Goal: Task Accomplishment & Management: Manage account settings

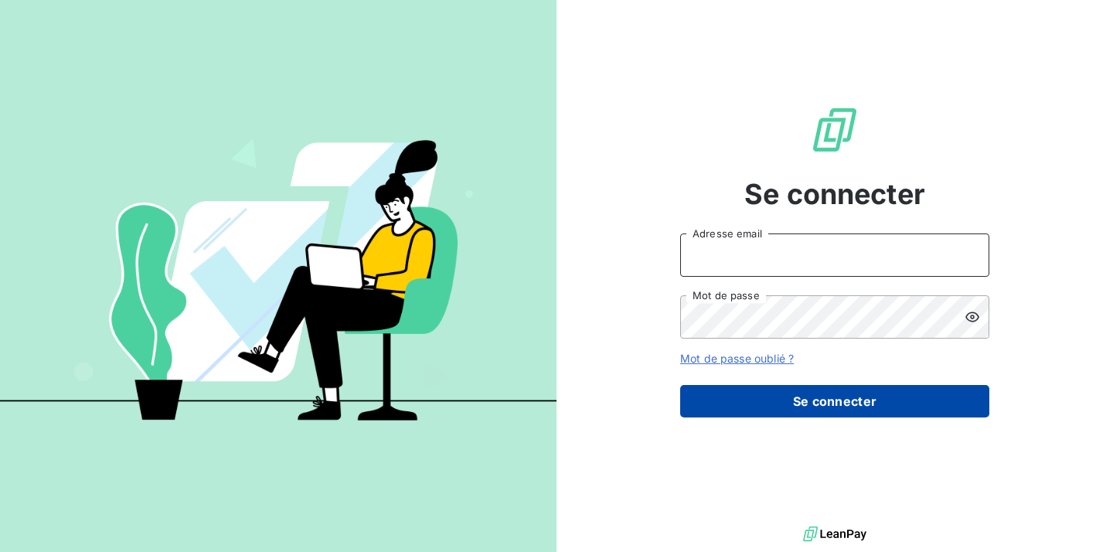
type input "[EMAIL_ADDRESS][DOMAIN_NAME]"
click at [711, 392] on button "Se connecter" at bounding box center [834, 401] width 309 height 32
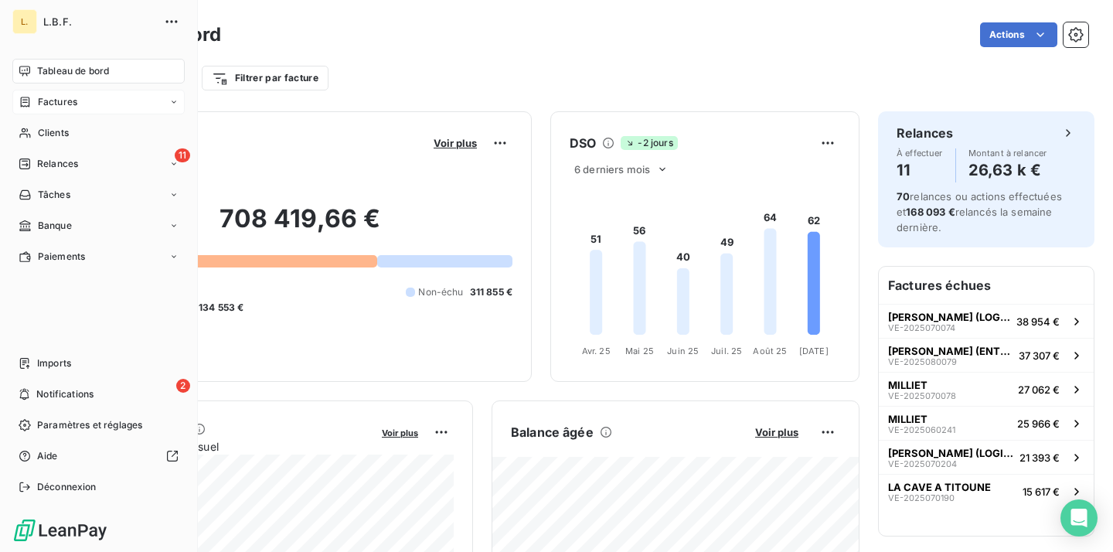
click at [34, 103] on div "Factures" at bounding box center [48, 102] width 59 height 14
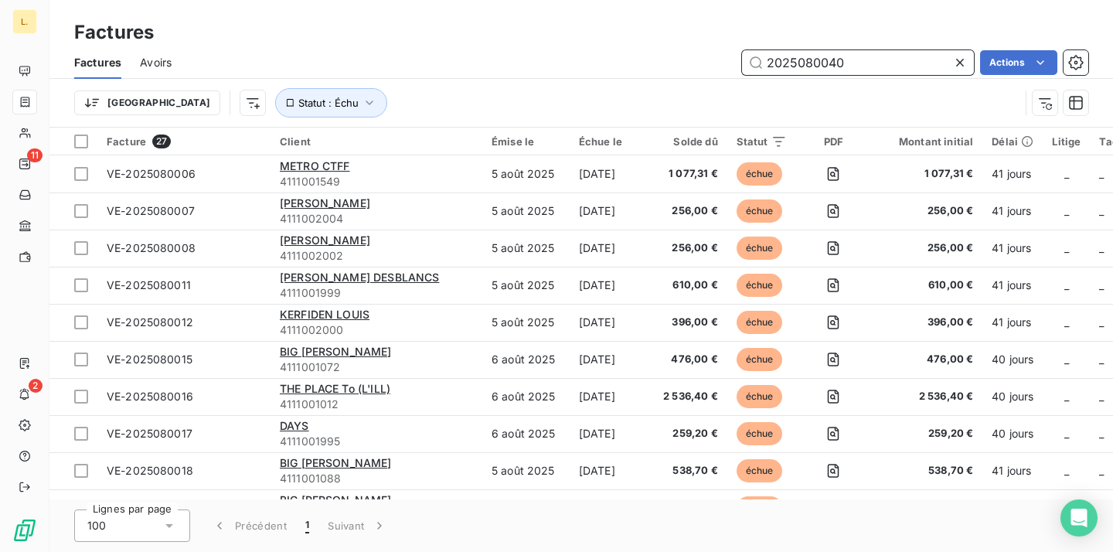
type input "2025080040"
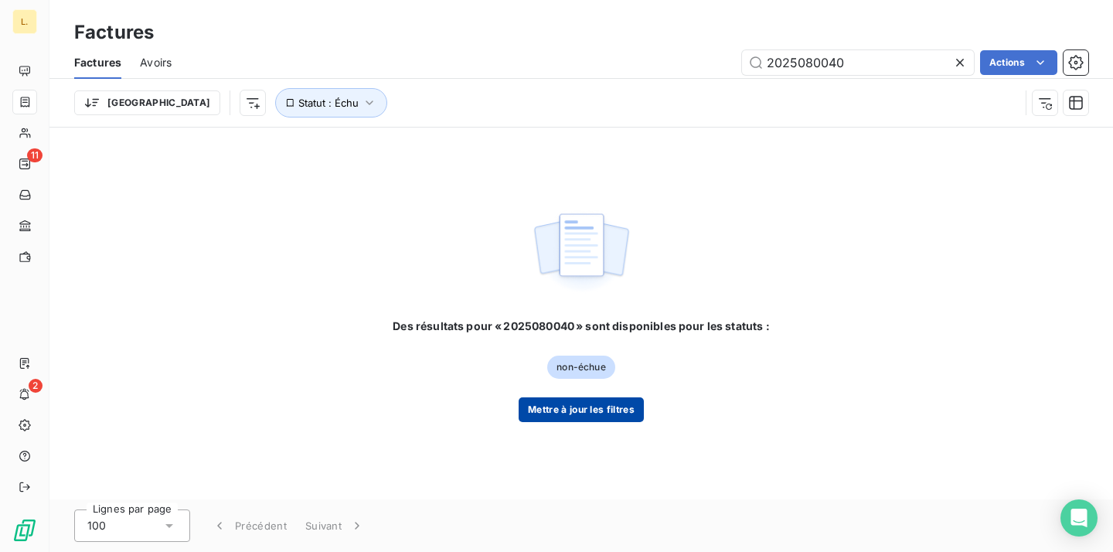
click at [608, 407] on button "Mettre à jour les filtres" at bounding box center [581, 409] width 125 height 25
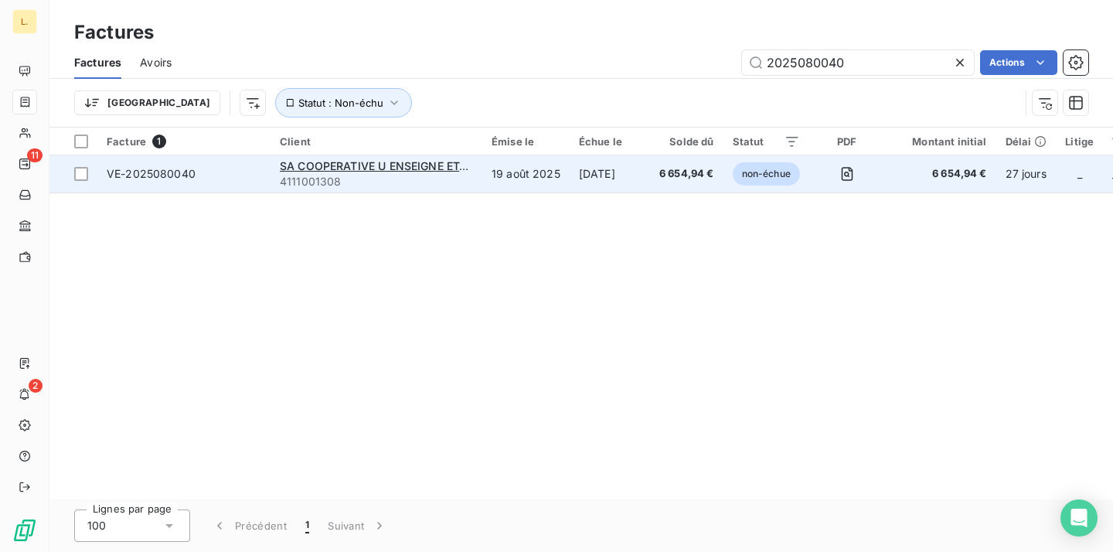
click at [582, 180] on td "[DATE]" at bounding box center [610, 173] width 80 height 37
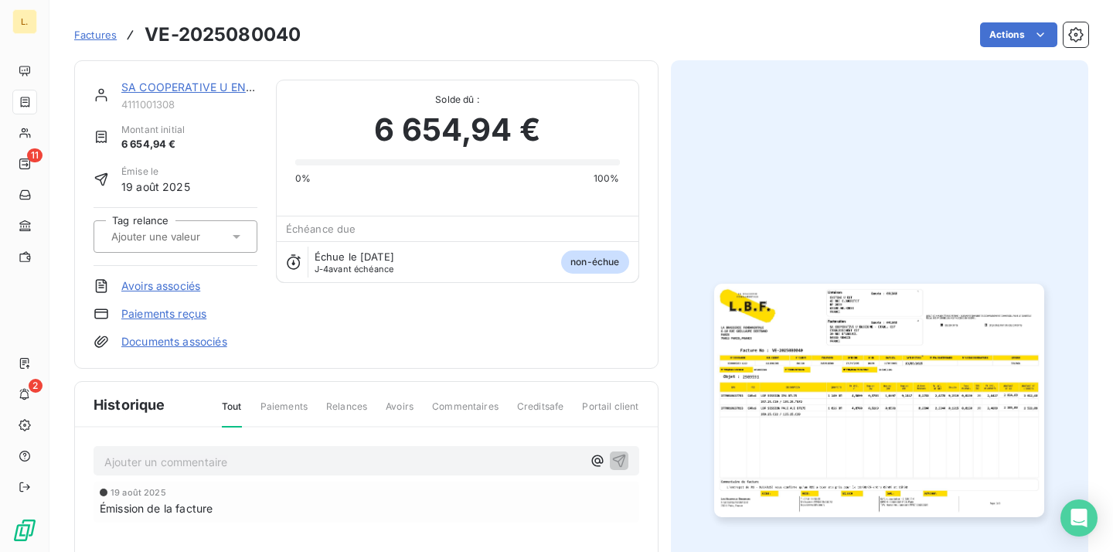
click at [194, 313] on link "Paiements reçus" at bounding box center [163, 313] width 85 height 15
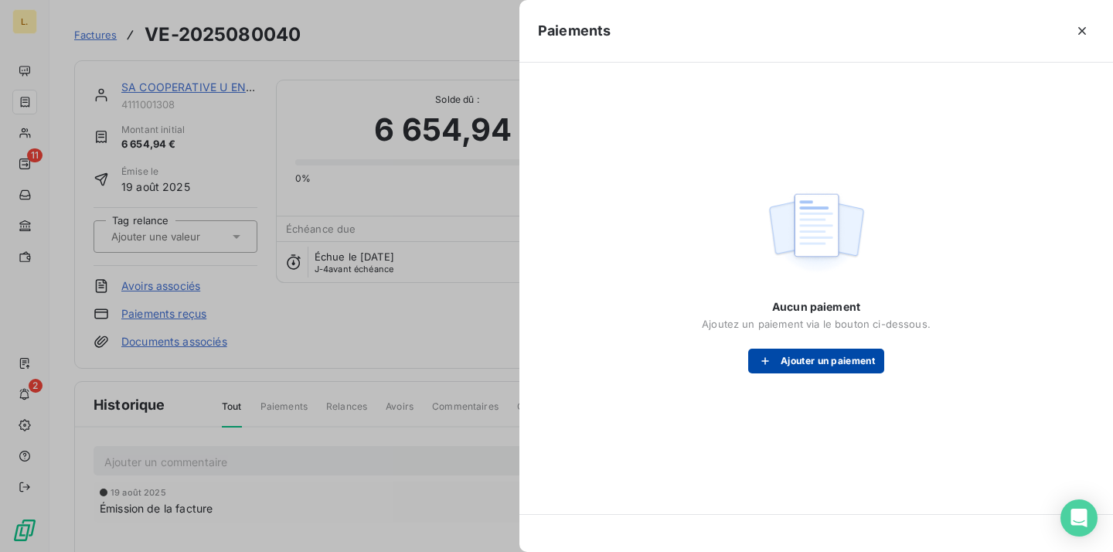
click at [799, 360] on button "Ajouter un paiement" at bounding box center [816, 361] width 136 height 25
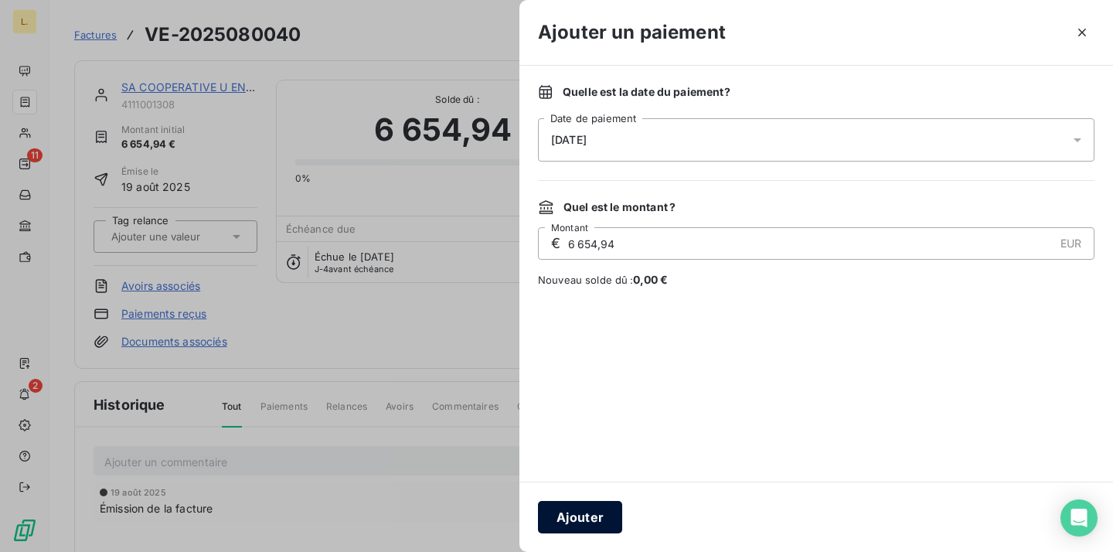
click at [591, 519] on button "Ajouter" at bounding box center [580, 517] width 84 height 32
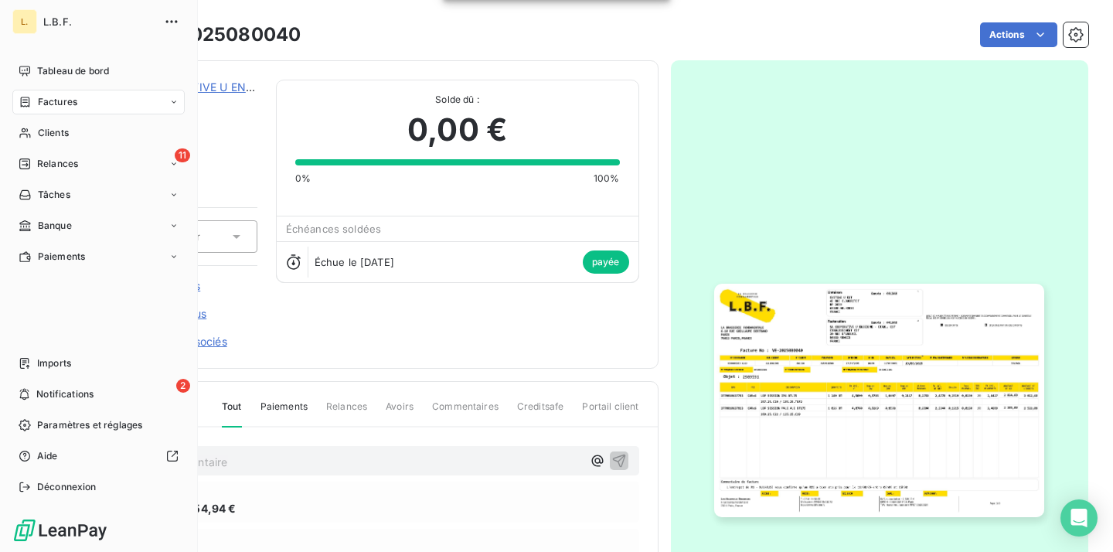
click at [69, 99] on span "Factures" at bounding box center [57, 102] width 39 height 14
click at [66, 141] on div "Factures" at bounding box center [108, 133] width 154 height 25
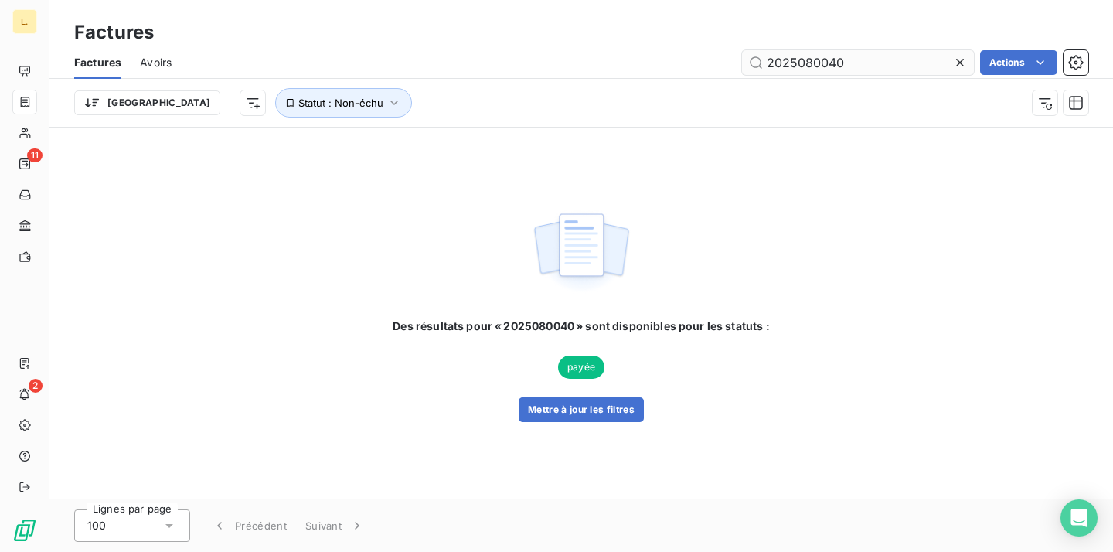
click at [765, 63] on input "2025080040" at bounding box center [858, 62] width 232 height 25
type input "2025070115"
click at [601, 421] on button "Mettre à jour les filtres" at bounding box center [581, 409] width 125 height 25
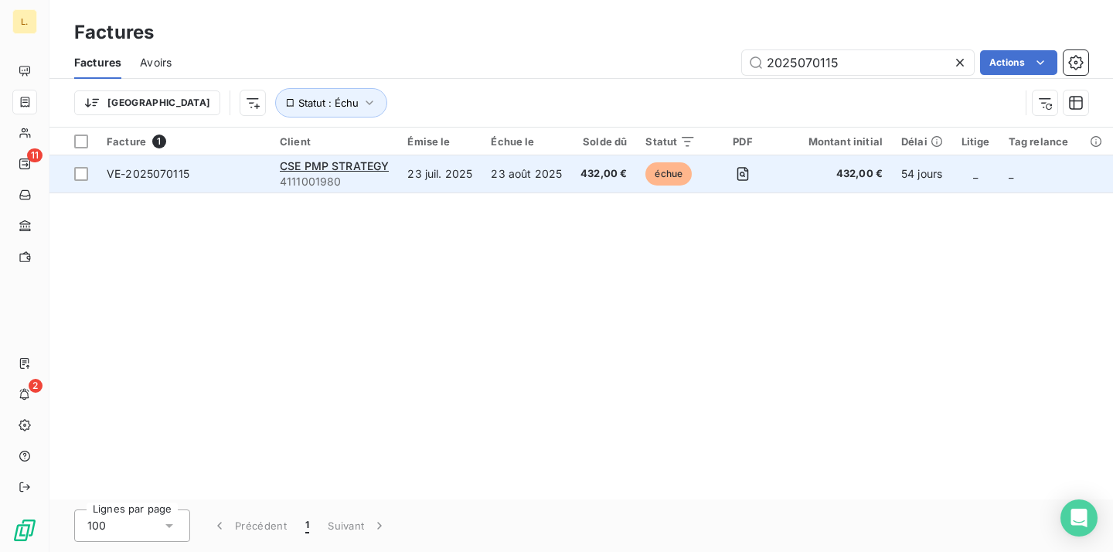
click at [488, 177] on td "23 août 2025" at bounding box center [527, 173] width 90 height 37
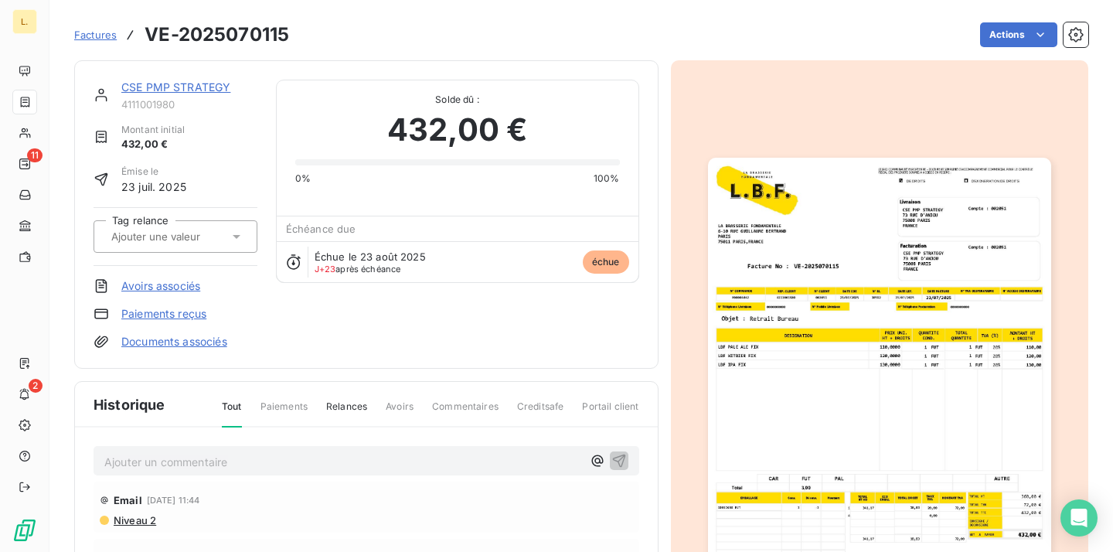
click at [181, 312] on link "Paiements reçus" at bounding box center [163, 313] width 85 height 15
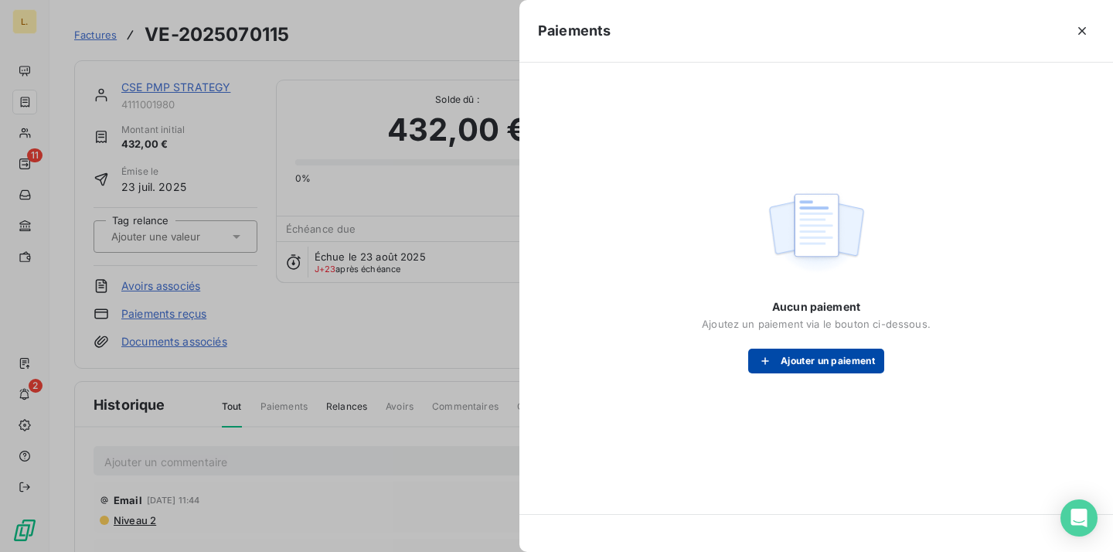
click at [761, 358] on icon "button" at bounding box center [765, 360] width 15 height 15
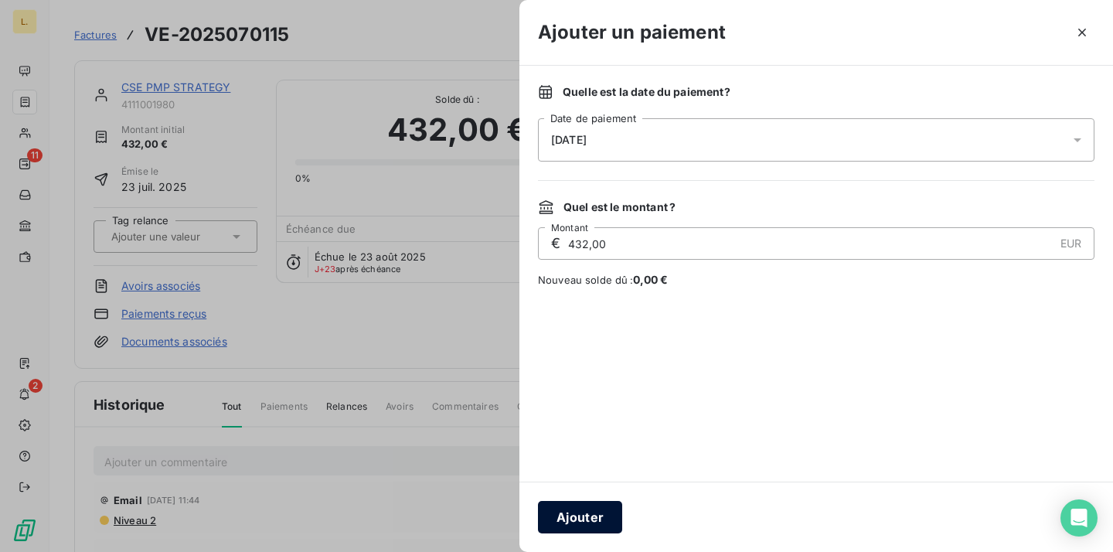
click at [579, 523] on button "Ajouter" at bounding box center [580, 517] width 84 height 32
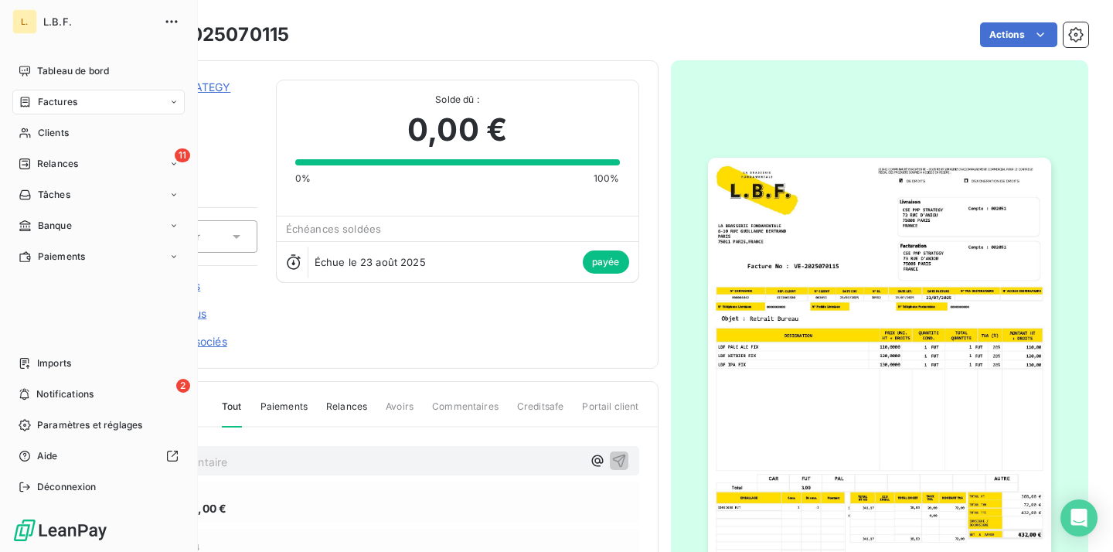
click at [25, 104] on icon at bounding box center [25, 102] width 13 height 12
click at [63, 130] on span "Factures" at bounding box center [56, 133] width 39 height 14
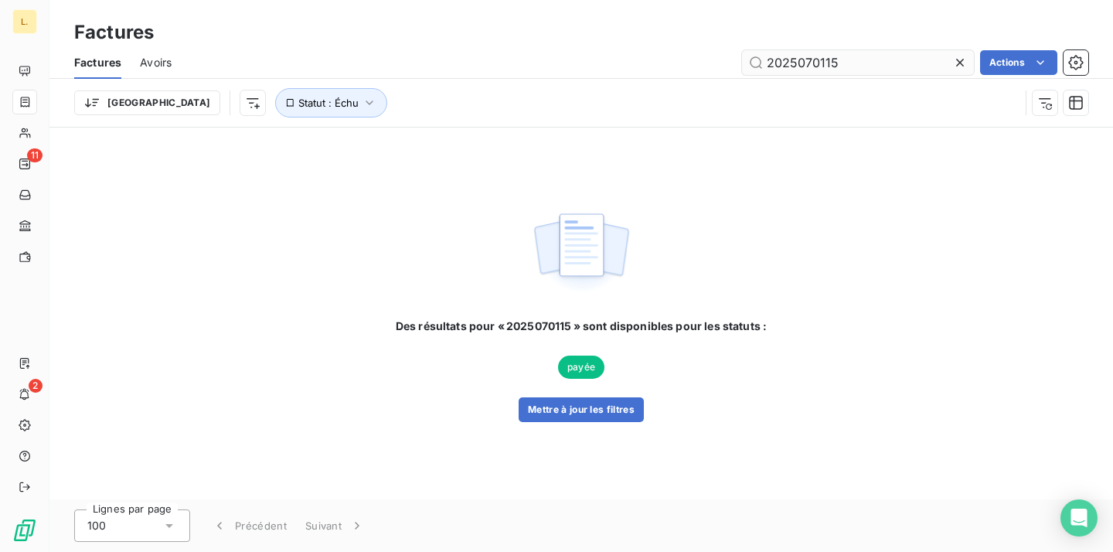
click at [798, 64] on input "2025070115" at bounding box center [858, 62] width 232 height 25
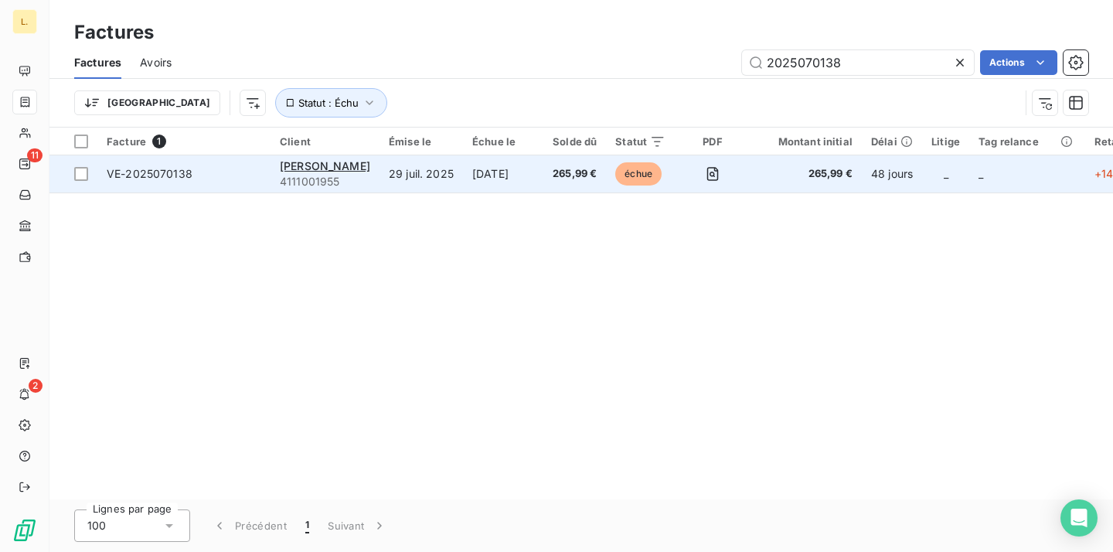
type input "2025070138"
click at [507, 174] on td "[DATE]" at bounding box center [503, 173] width 80 height 37
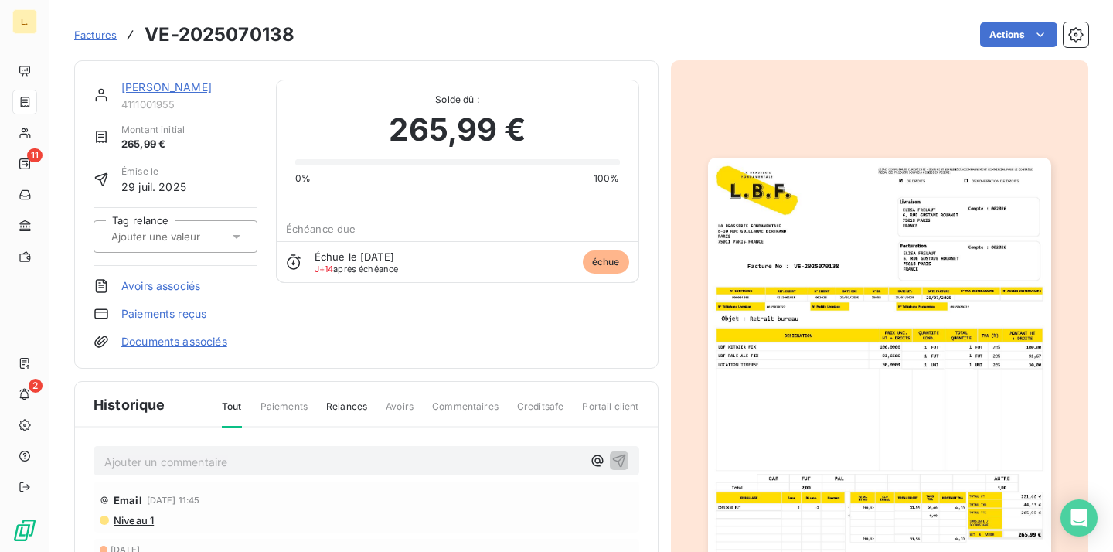
click at [181, 311] on link "Paiements reçus" at bounding box center [163, 313] width 85 height 15
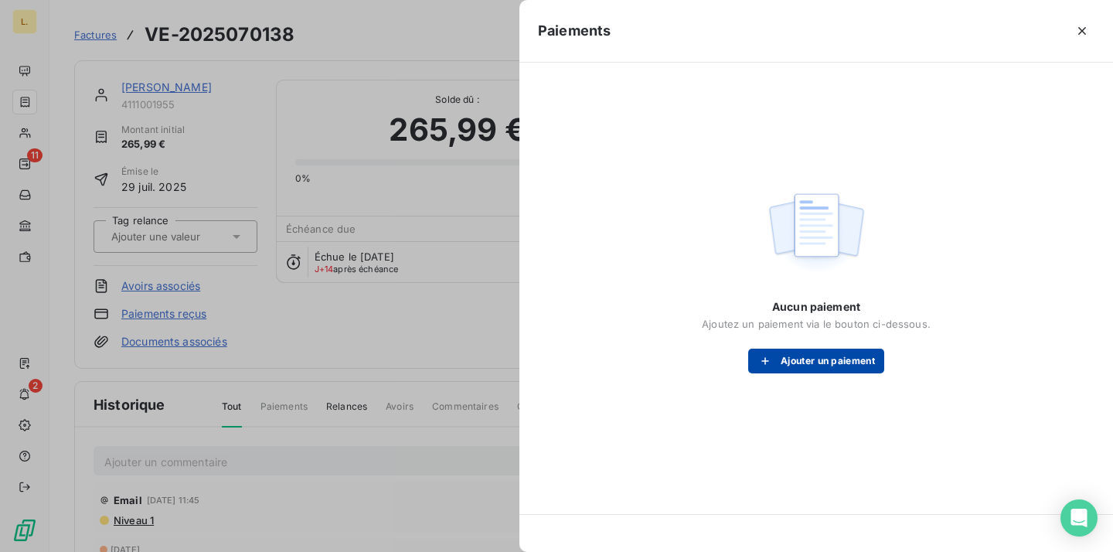
click at [816, 356] on button "Ajouter un paiement" at bounding box center [816, 361] width 136 height 25
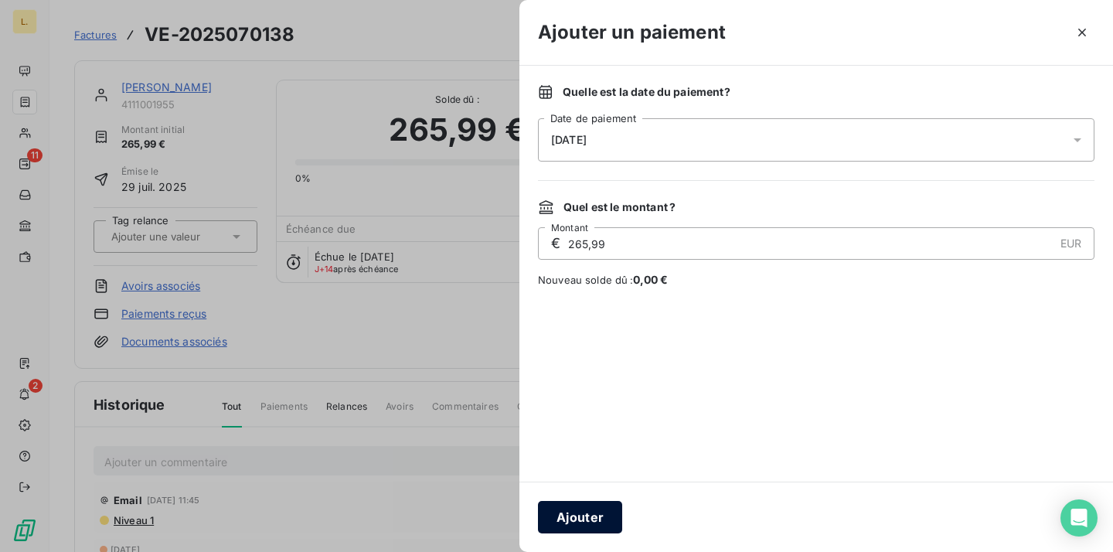
click at [574, 517] on button "Ajouter" at bounding box center [580, 517] width 84 height 32
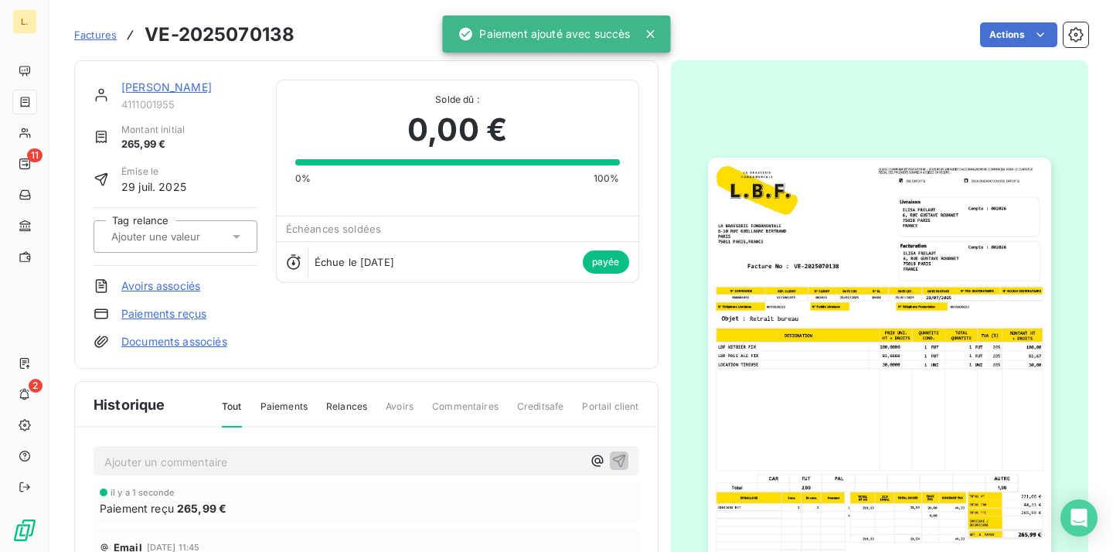
click at [178, 90] on link "[PERSON_NAME]" at bounding box center [166, 86] width 90 height 13
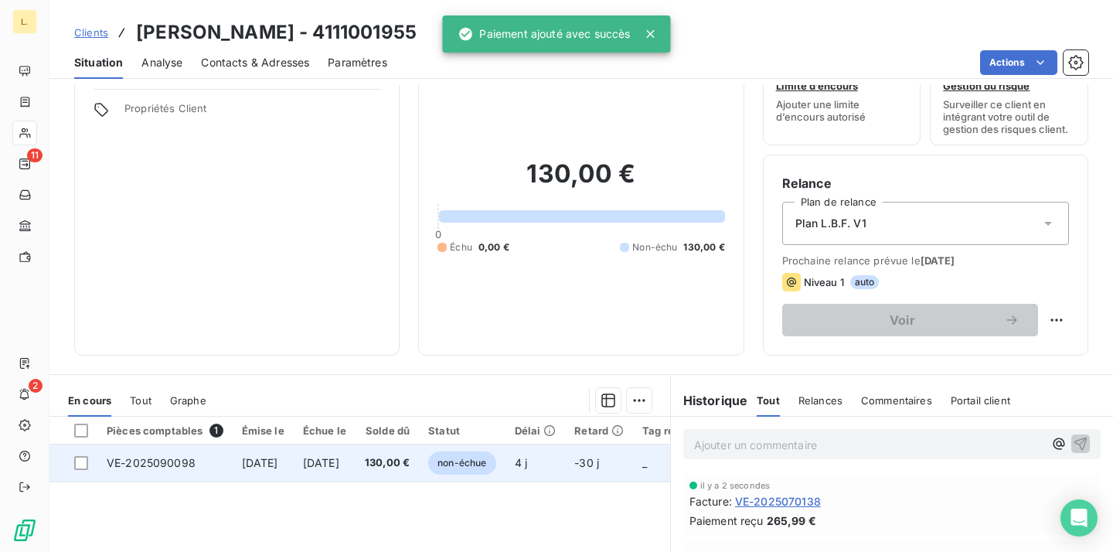
scroll to position [57, 0]
click at [294, 468] on td "[DATE]" at bounding box center [263, 461] width 61 height 37
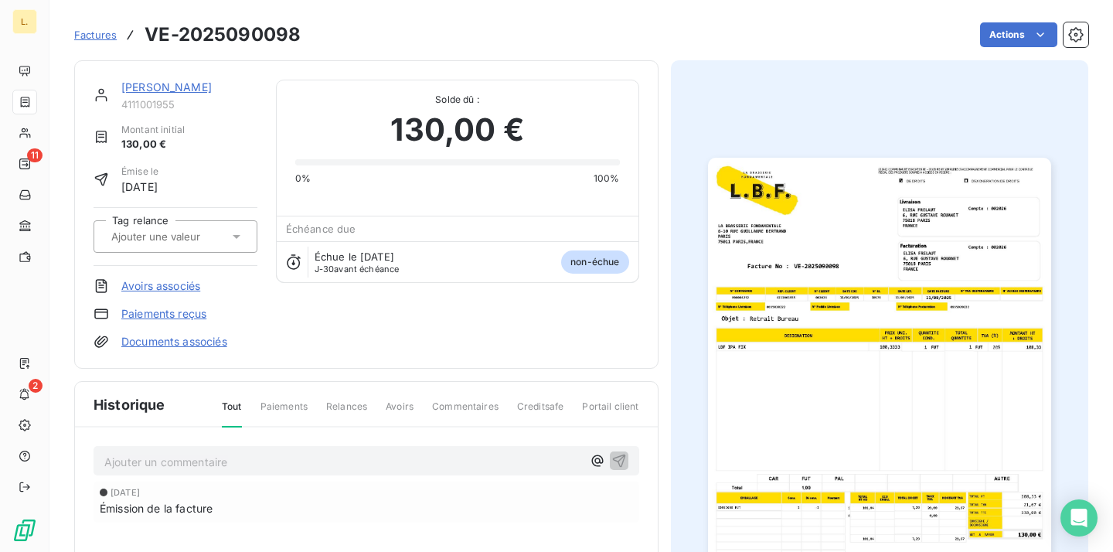
click at [149, 315] on link "Paiements reçus" at bounding box center [163, 313] width 85 height 15
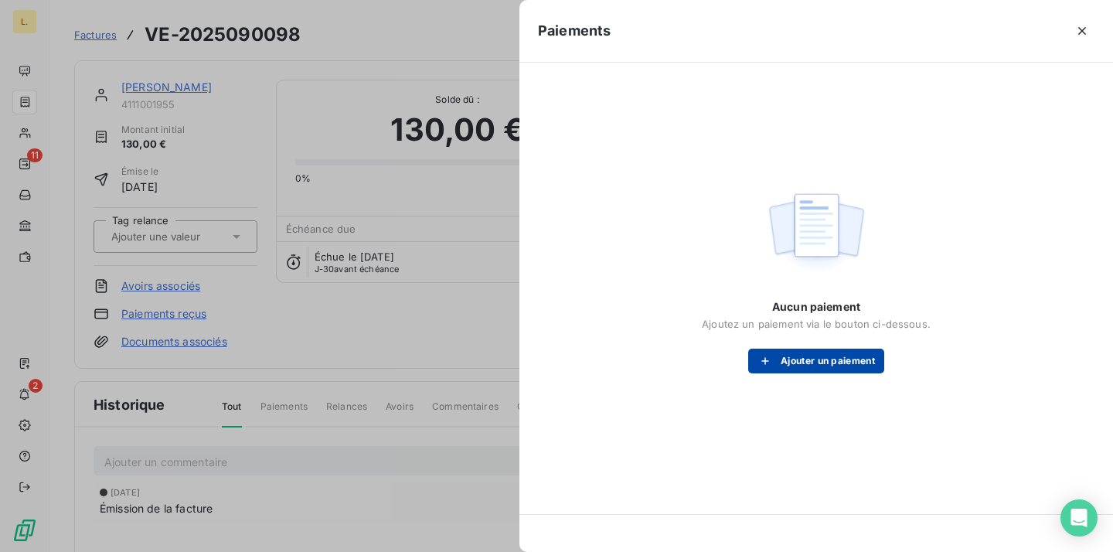
click at [775, 349] on button "Ajouter un paiement" at bounding box center [816, 361] width 136 height 25
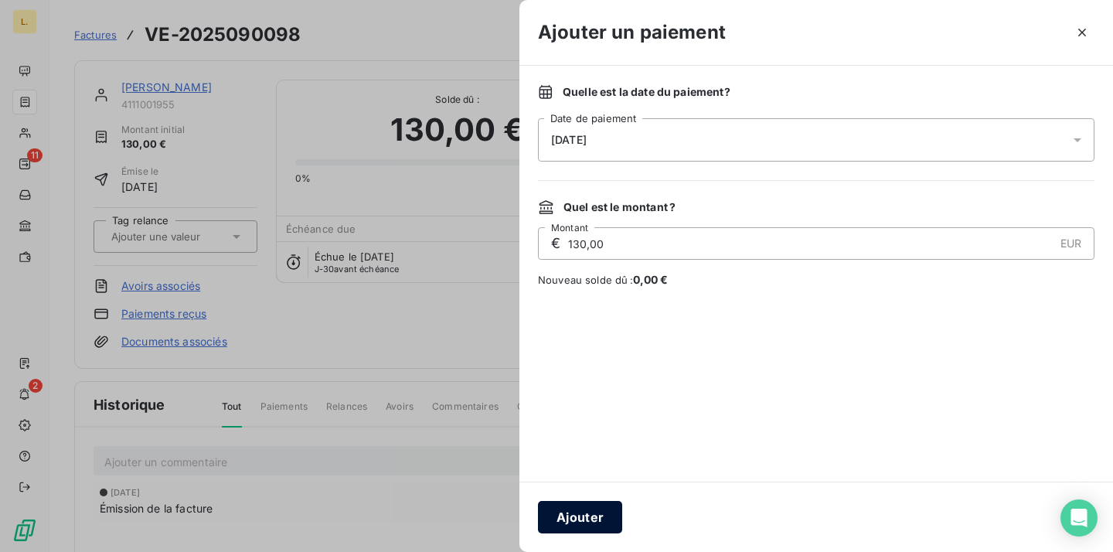
click at [586, 516] on button "Ajouter" at bounding box center [580, 517] width 84 height 32
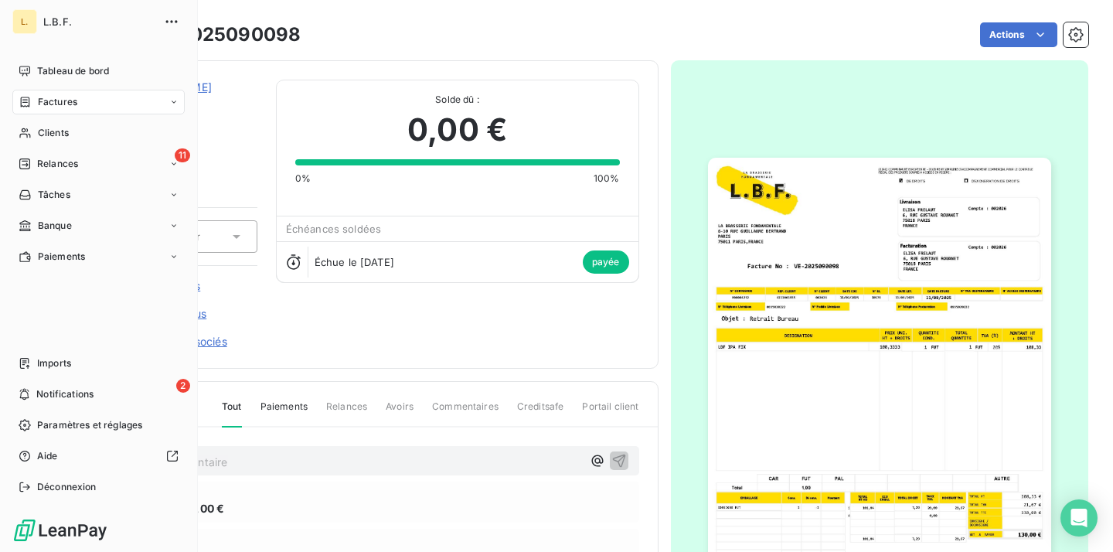
click at [29, 102] on icon at bounding box center [25, 102] width 13 height 12
click at [44, 97] on span "Factures" at bounding box center [57, 102] width 39 height 14
click at [84, 131] on div "Factures" at bounding box center [108, 133] width 154 height 25
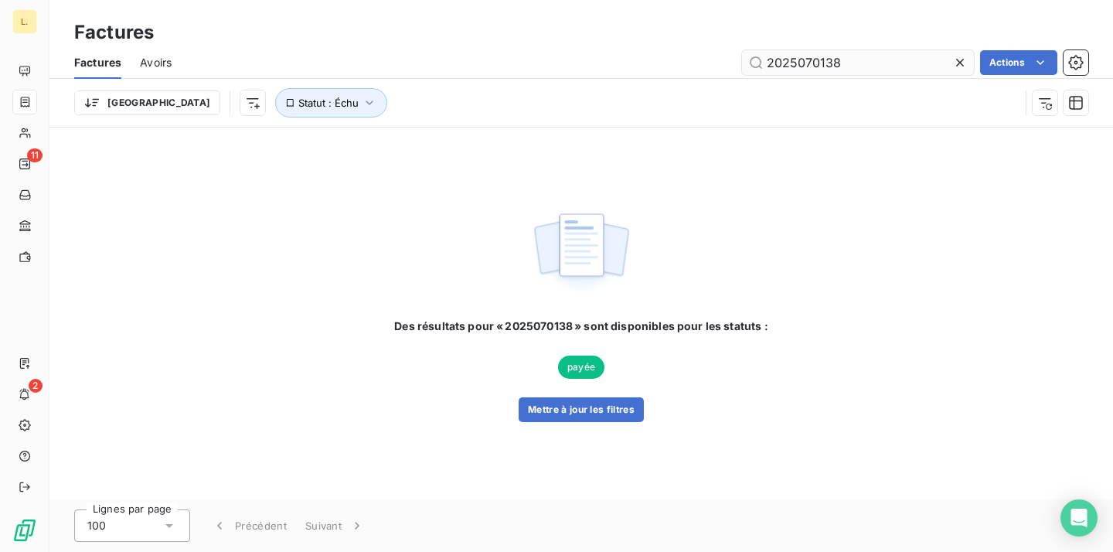
click at [792, 73] on input "2025070138" at bounding box center [858, 62] width 232 height 25
type input "25090031"
click at [581, 411] on button "Mettre à jour les filtres" at bounding box center [581, 409] width 125 height 25
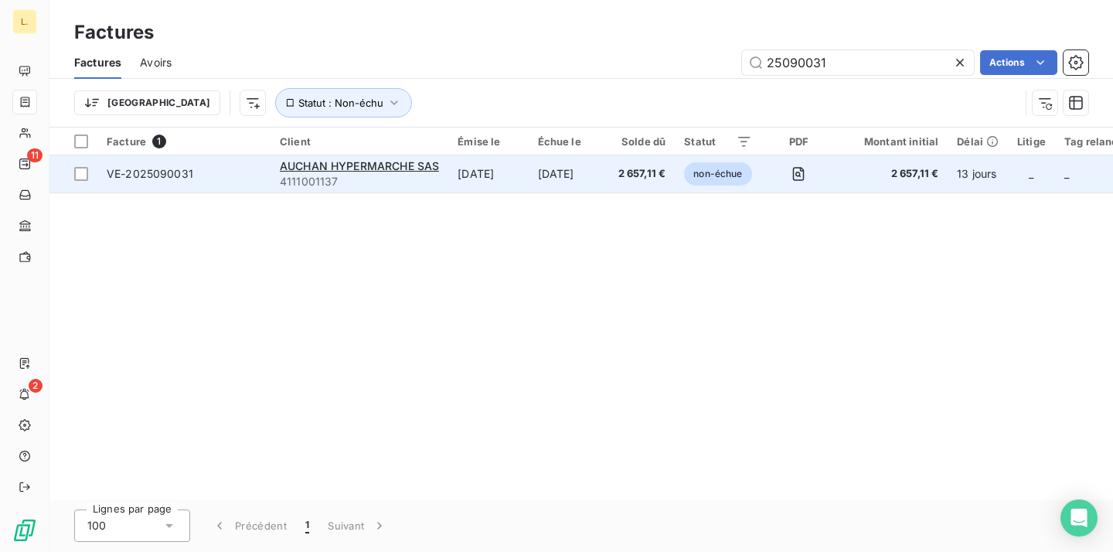
click at [502, 178] on td "[DATE]" at bounding box center [488, 173] width 80 height 37
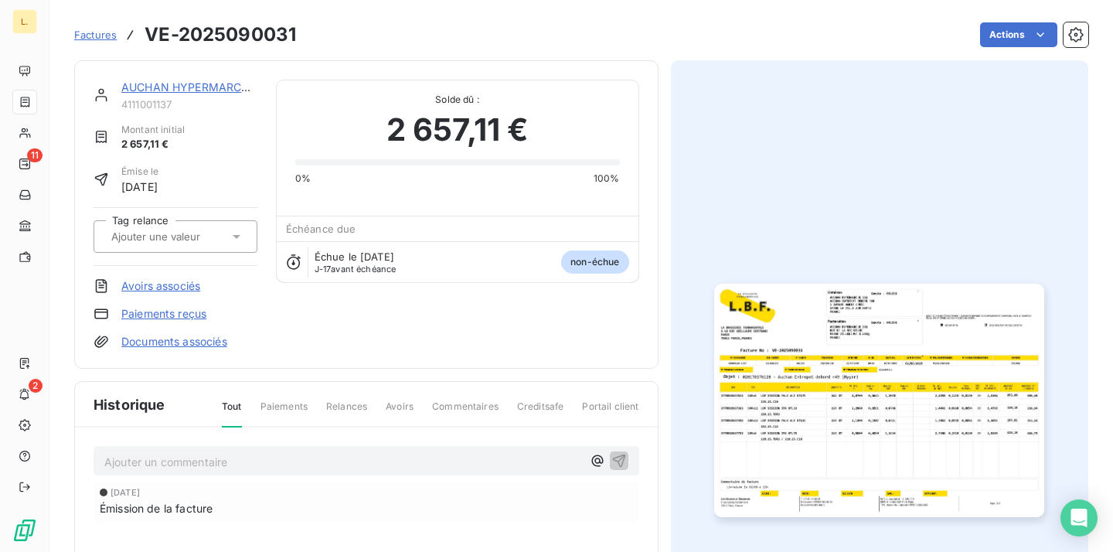
click at [192, 315] on link "Paiements reçus" at bounding box center [163, 313] width 85 height 15
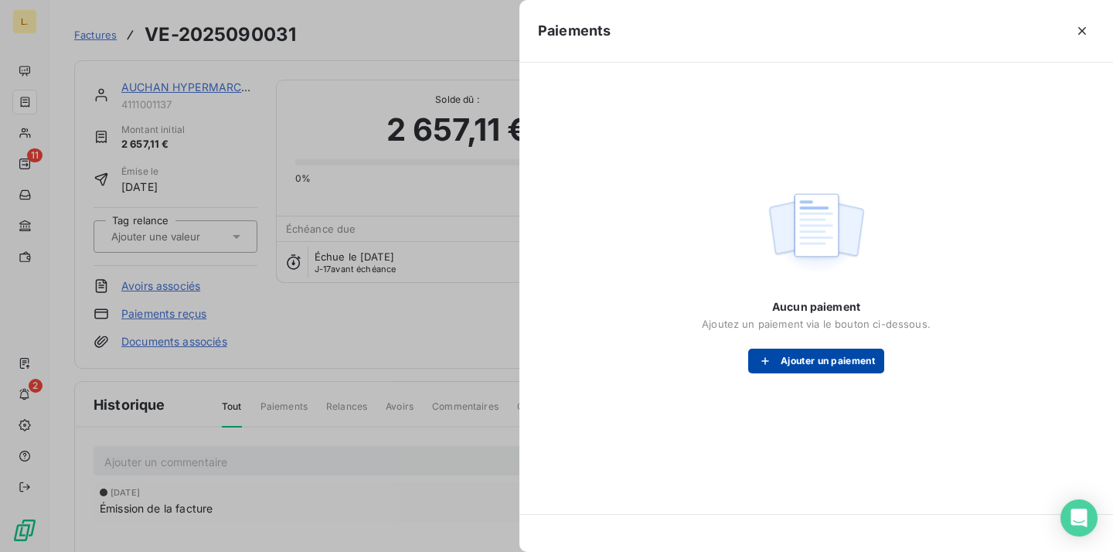
click at [799, 368] on button "Ajouter un paiement" at bounding box center [816, 361] width 136 height 25
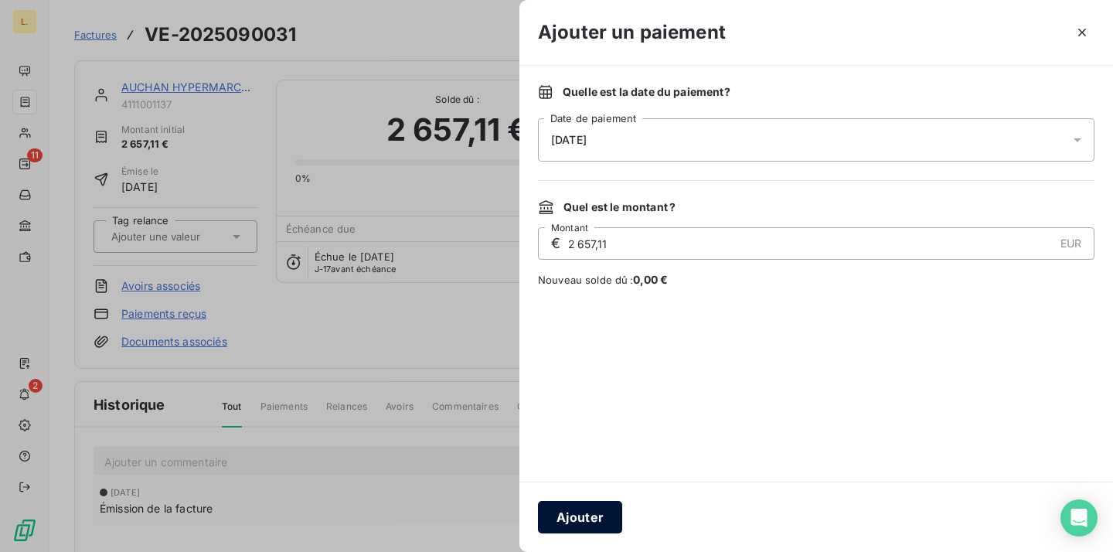
click at [583, 523] on button "Ajouter" at bounding box center [580, 517] width 84 height 32
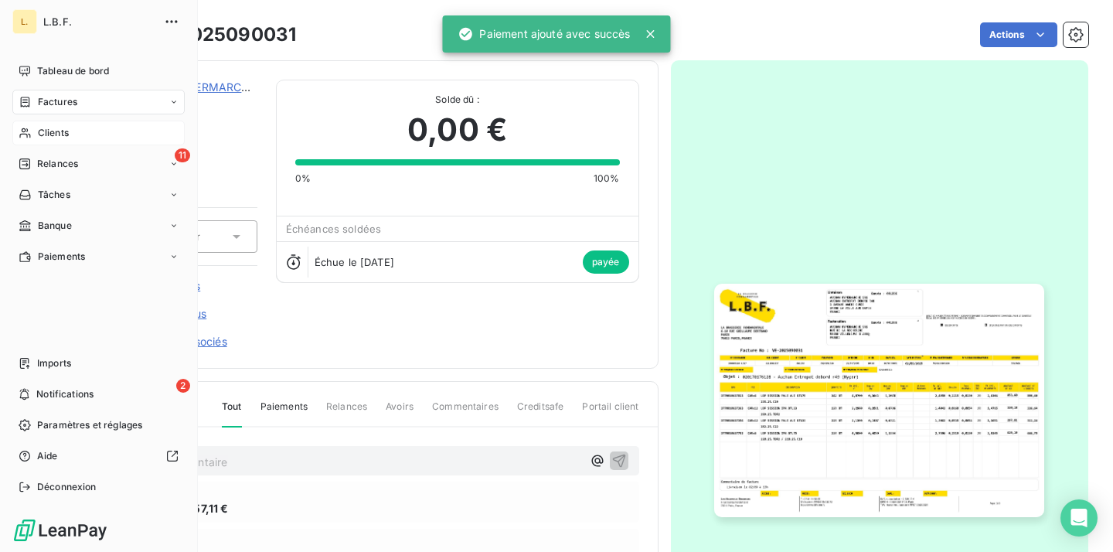
click at [39, 127] on span "Clients" at bounding box center [53, 133] width 31 height 14
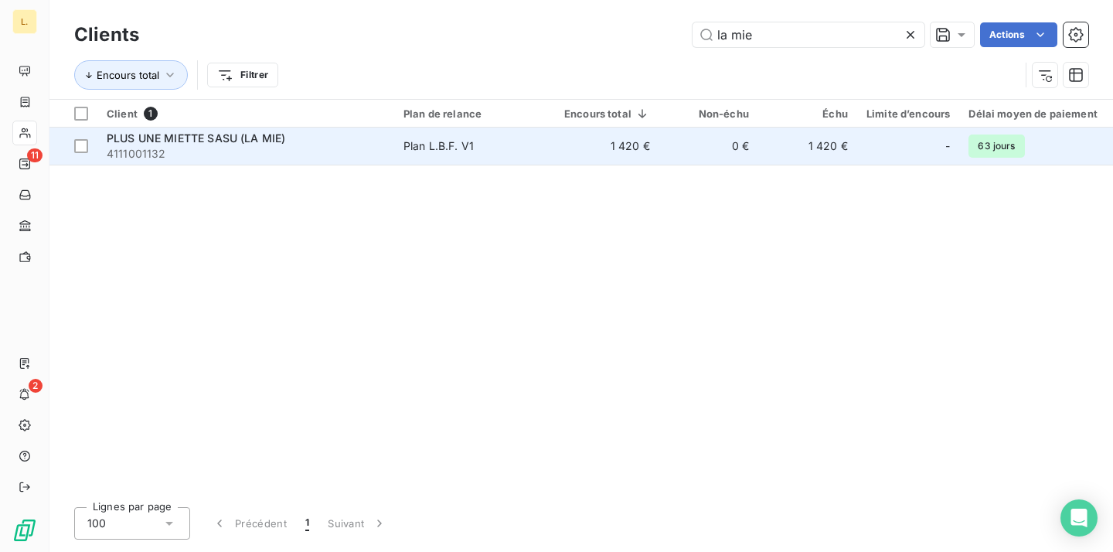
type input "la mie"
click at [453, 146] on div "Plan L.B.F. V1" at bounding box center [439, 145] width 70 height 15
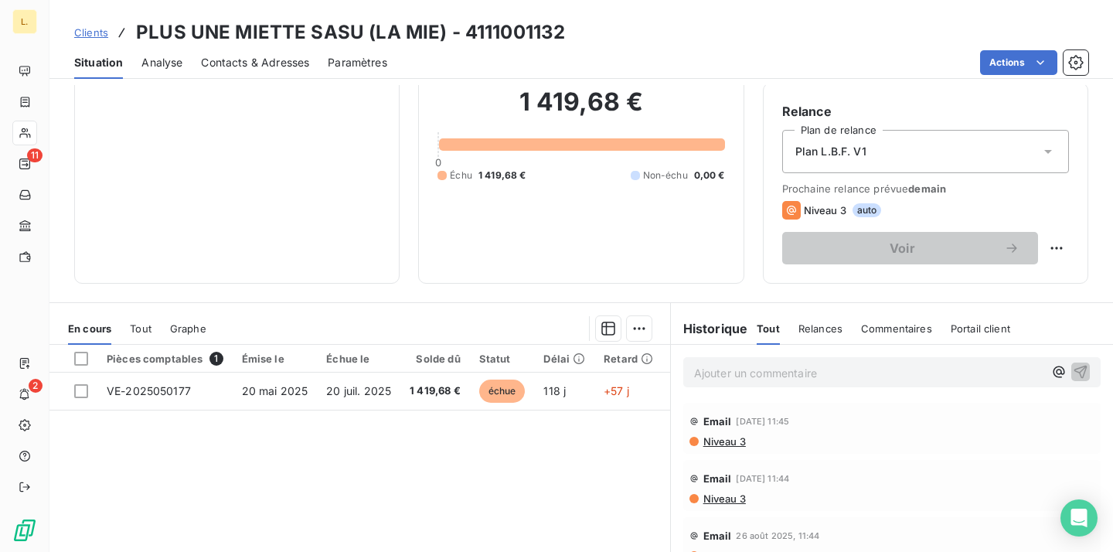
scroll to position [134, 0]
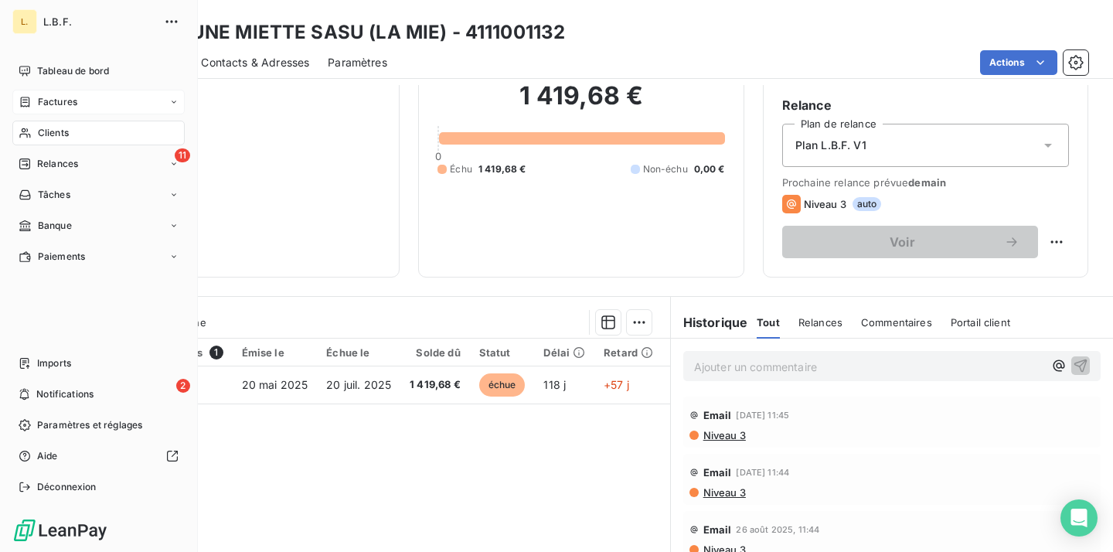
click at [46, 104] on span "Factures" at bounding box center [57, 102] width 39 height 14
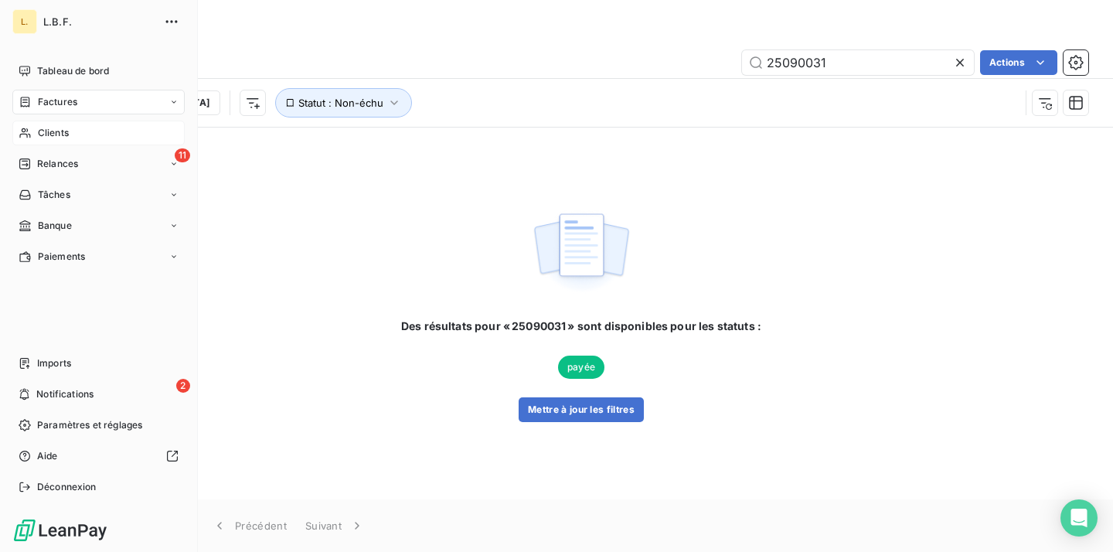
click at [36, 134] on div "Clients" at bounding box center [98, 133] width 172 height 25
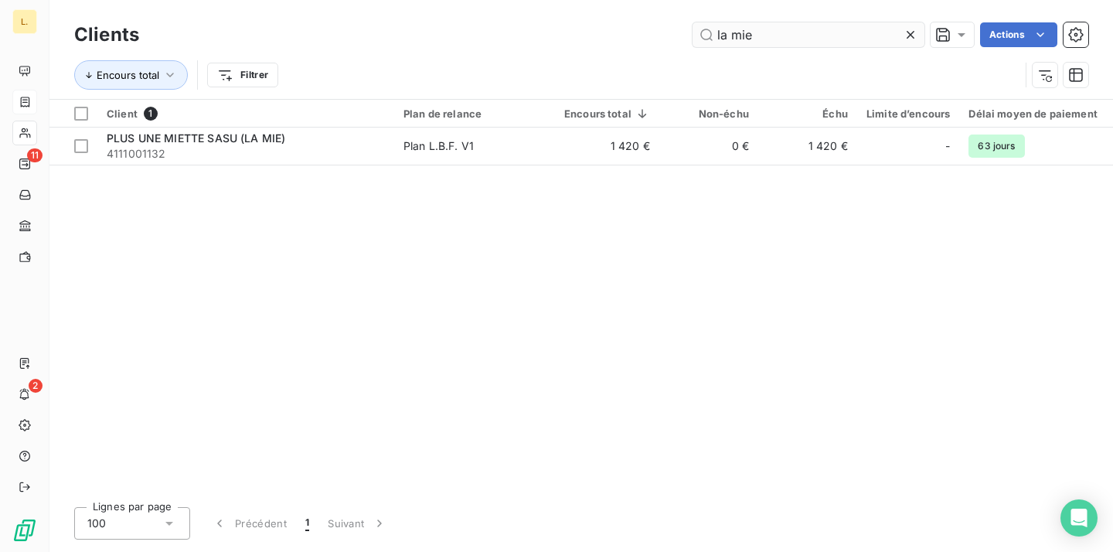
click at [736, 33] on input "la mie" at bounding box center [809, 34] width 232 height 25
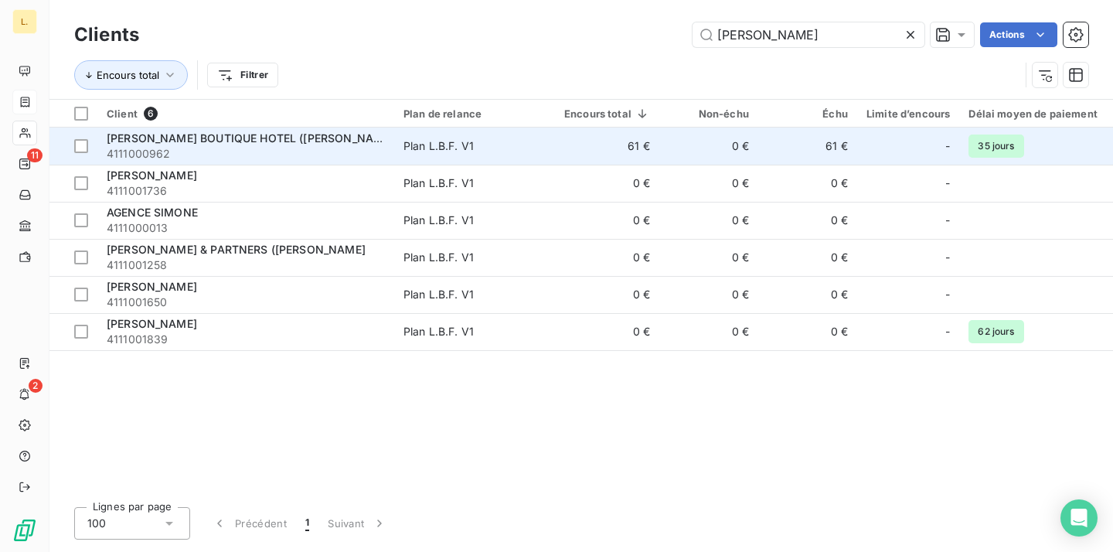
type input "[PERSON_NAME]"
click at [680, 162] on td "0 €" at bounding box center [708, 146] width 99 height 37
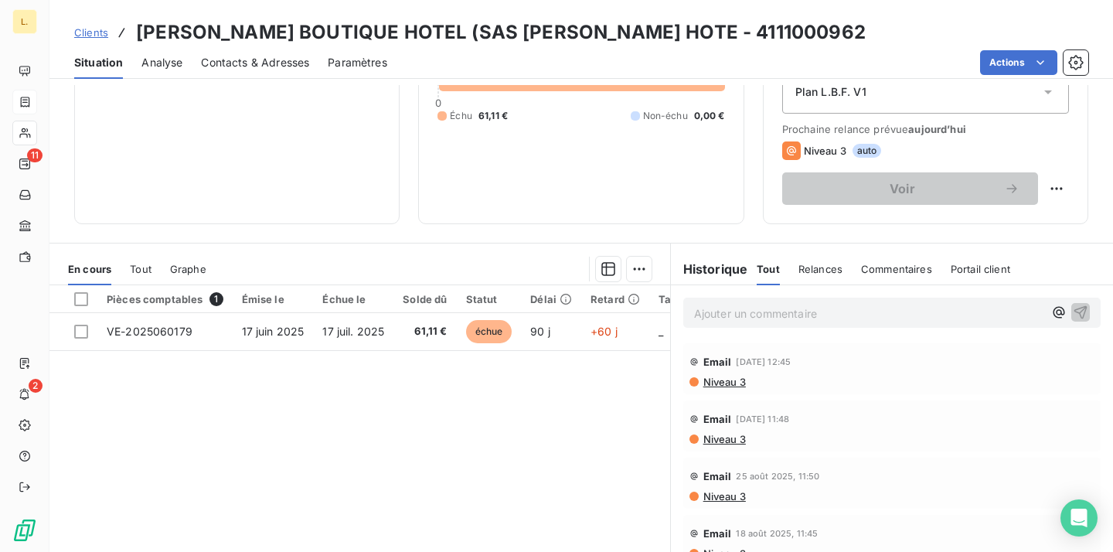
scroll to position [264, 0]
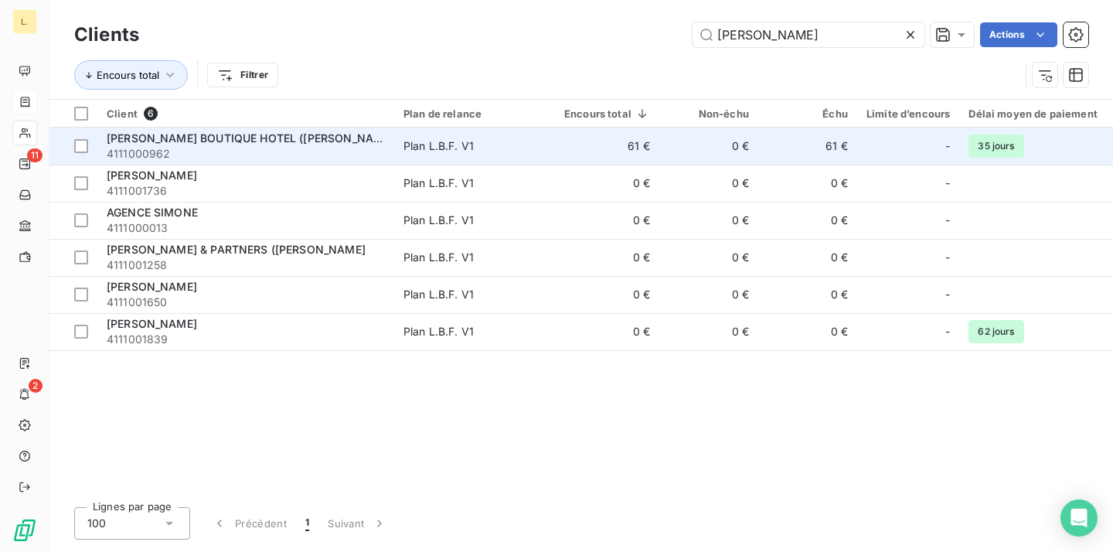
click at [584, 138] on td "61 €" at bounding box center [607, 146] width 104 height 37
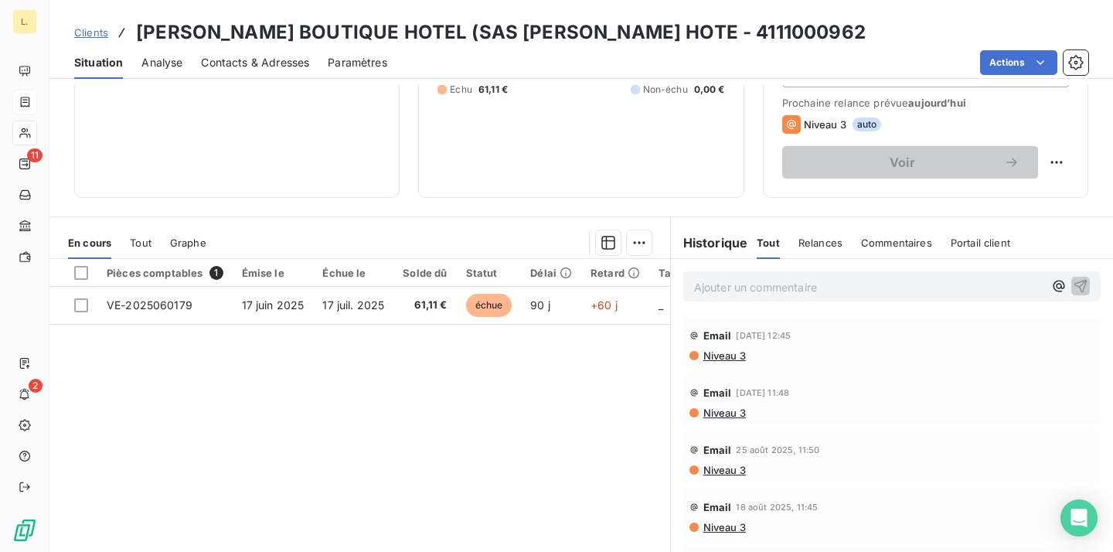
scroll to position [264, 0]
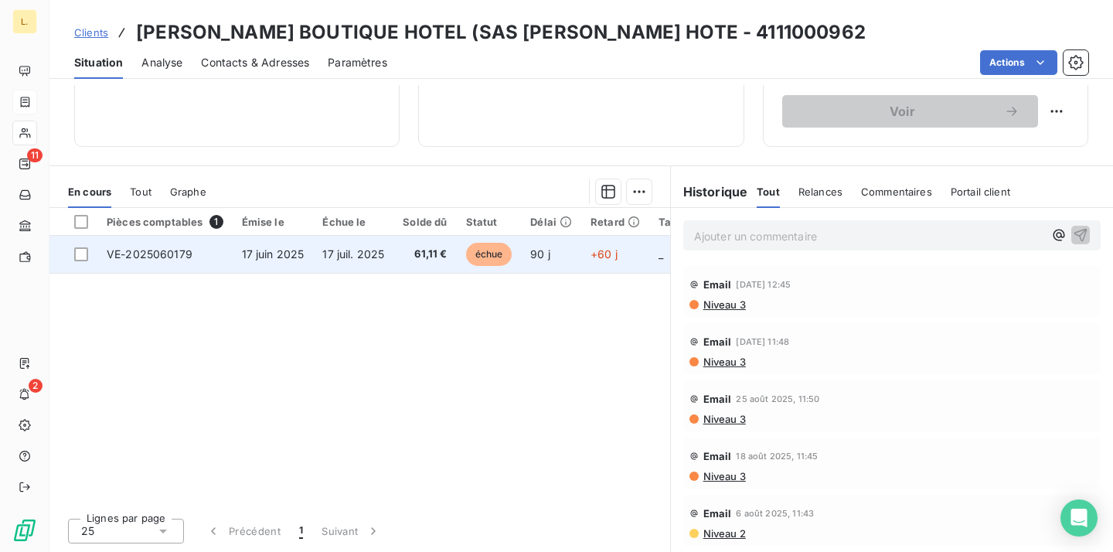
click at [443, 248] on span "61,11 €" at bounding box center [425, 254] width 44 height 15
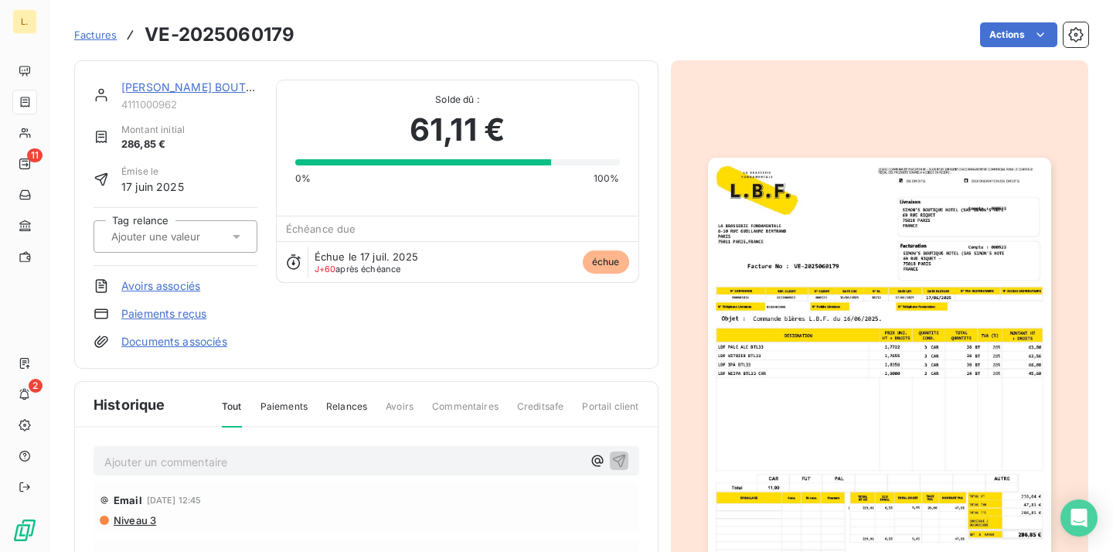
click at [182, 313] on link "Paiements reçus" at bounding box center [163, 313] width 85 height 15
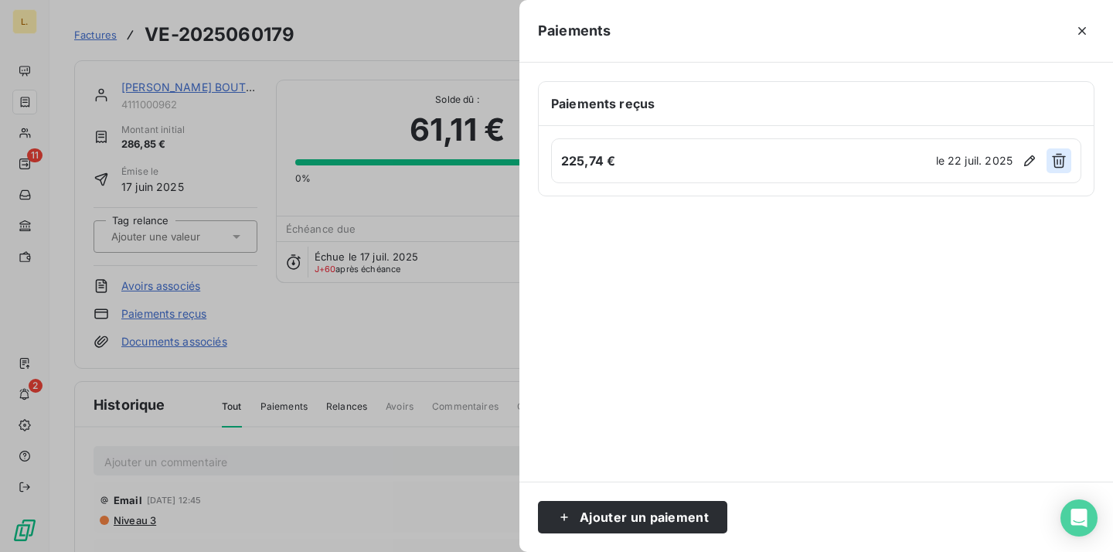
click at [1063, 165] on icon "button" at bounding box center [1059, 161] width 14 height 15
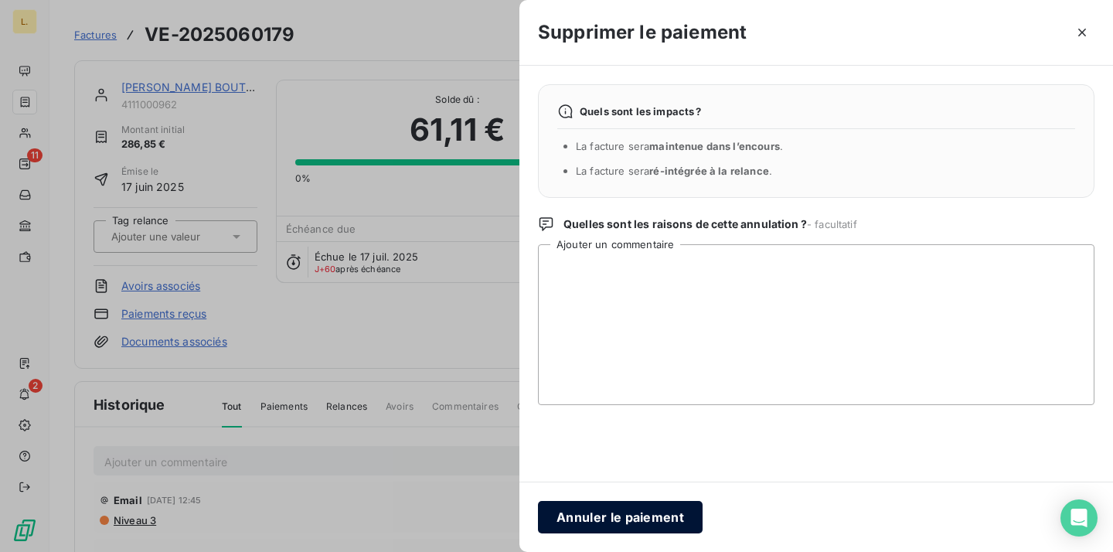
click at [604, 515] on button "Annuler le paiement" at bounding box center [620, 517] width 165 height 32
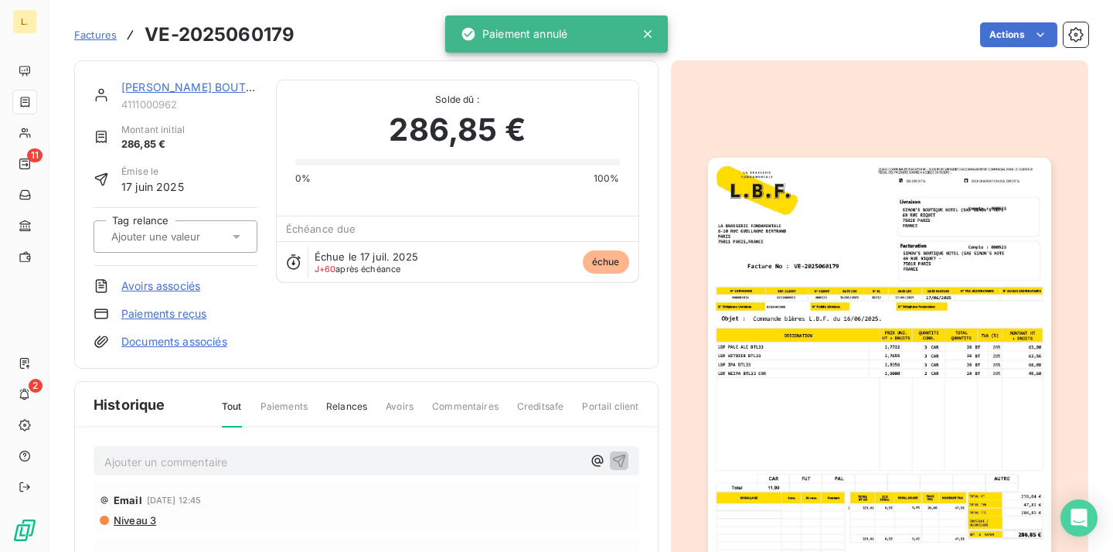
click at [146, 312] on link "Paiements reçus" at bounding box center [163, 313] width 85 height 15
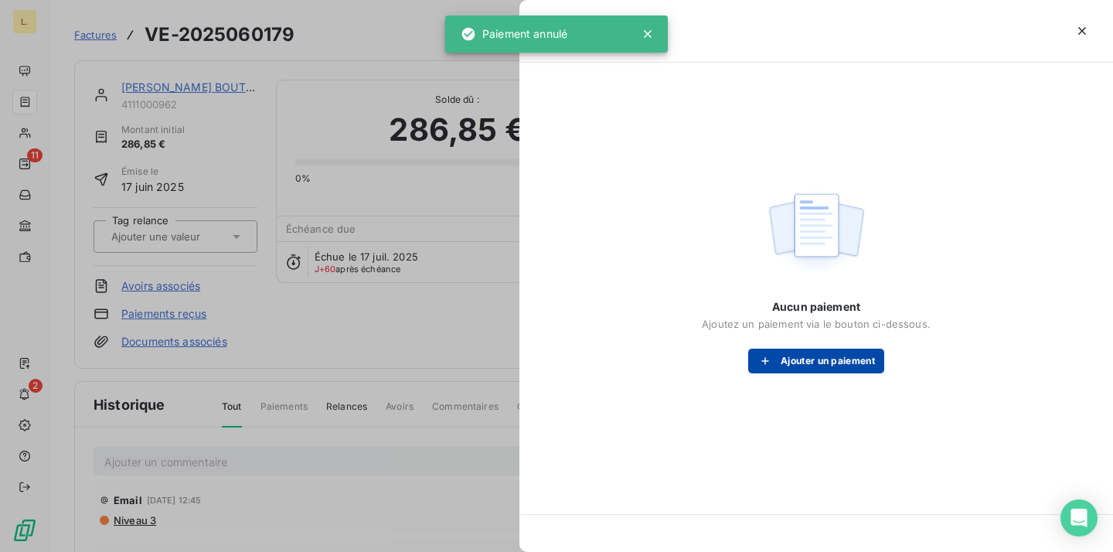
click at [848, 368] on button "Ajouter un paiement" at bounding box center [816, 361] width 136 height 25
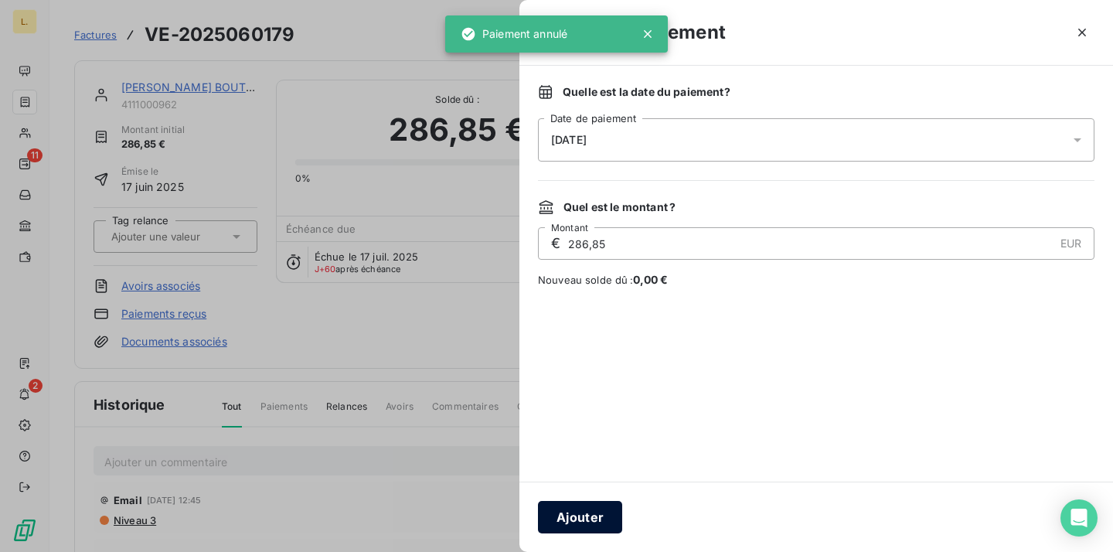
click at [579, 506] on button "Ajouter" at bounding box center [580, 517] width 84 height 32
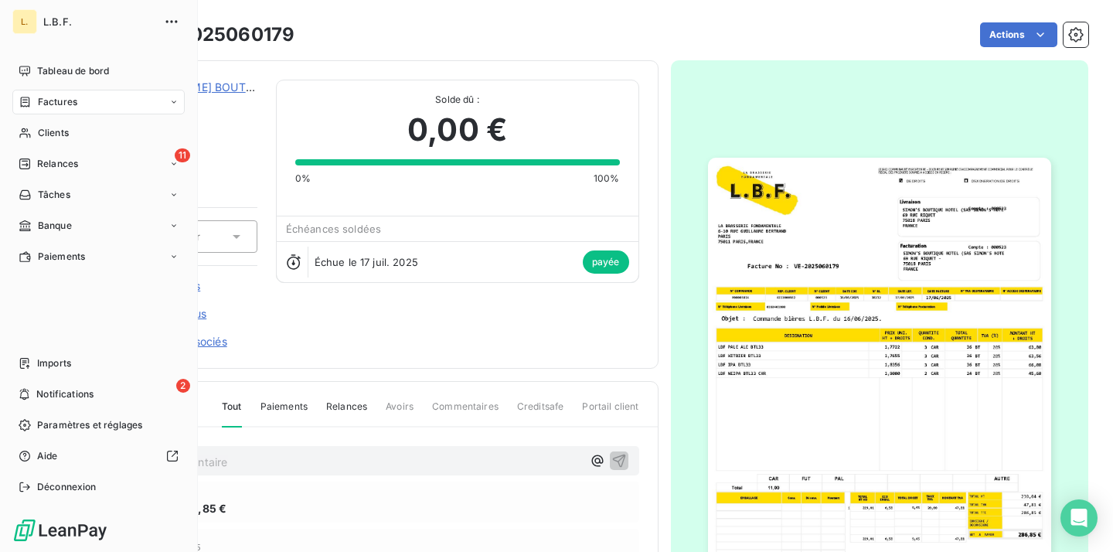
click at [48, 107] on span "Factures" at bounding box center [57, 102] width 39 height 14
click at [66, 105] on span "Factures" at bounding box center [57, 102] width 39 height 14
click at [61, 133] on span "Factures" at bounding box center [56, 133] width 39 height 14
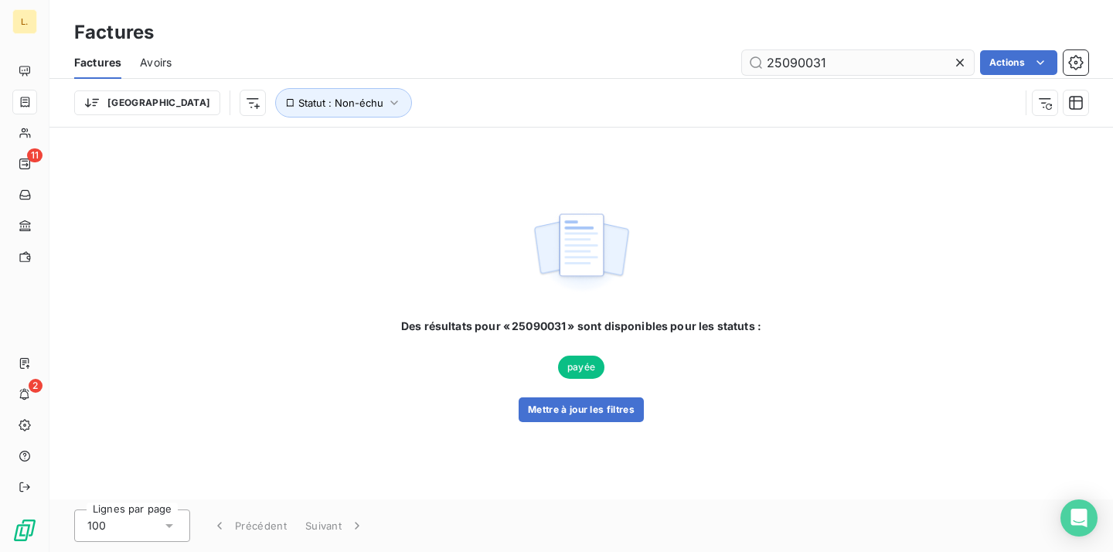
click at [789, 63] on input "25090031" at bounding box center [858, 62] width 232 height 25
click at [583, 412] on button "Mettre à jour les filtres" at bounding box center [581, 409] width 125 height 25
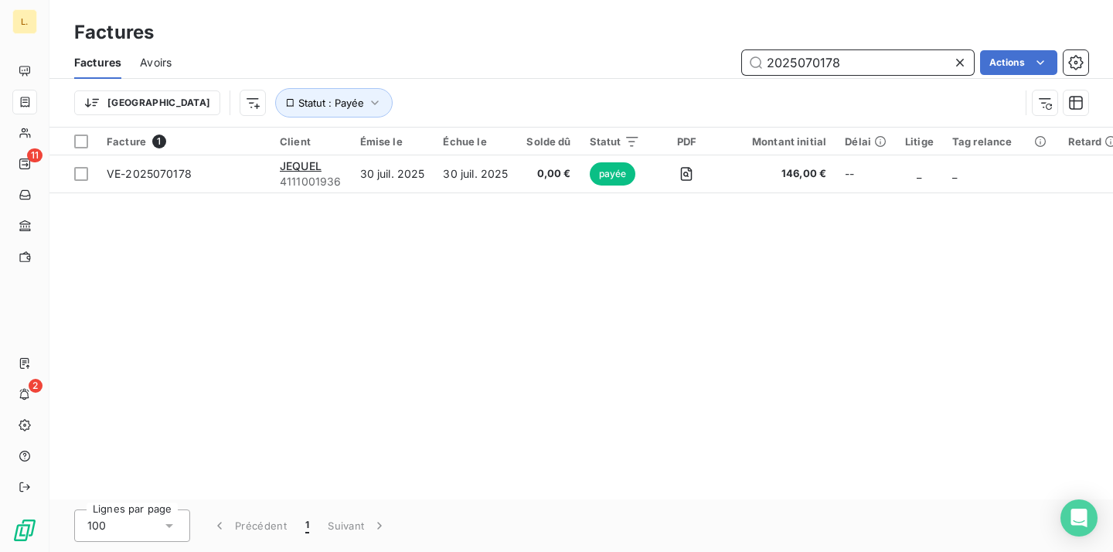
click at [786, 56] on input "2025070178" at bounding box center [858, 62] width 232 height 25
paste input "036"
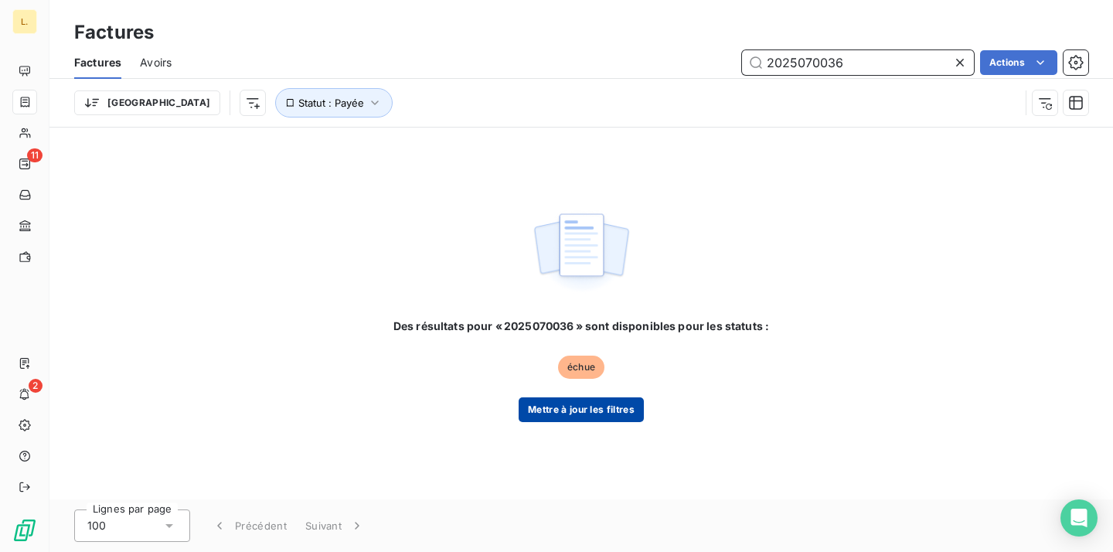
type input "2025070036"
click at [548, 409] on button "Mettre à jour les filtres" at bounding box center [581, 409] width 125 height 25
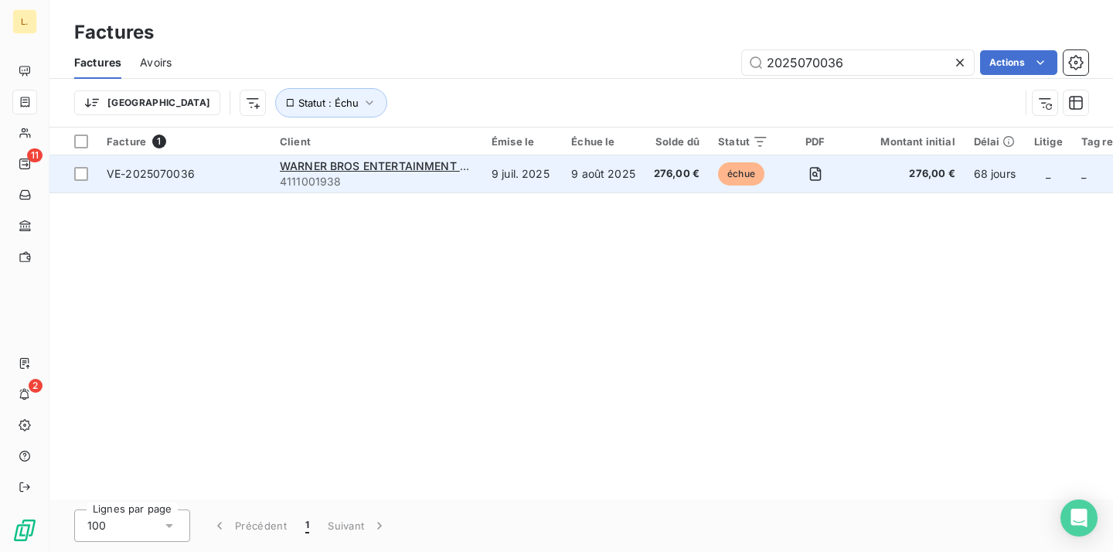
click at [568, 174] on td "9 août 2025" at bounding box center [603, 173] width 83 height 37
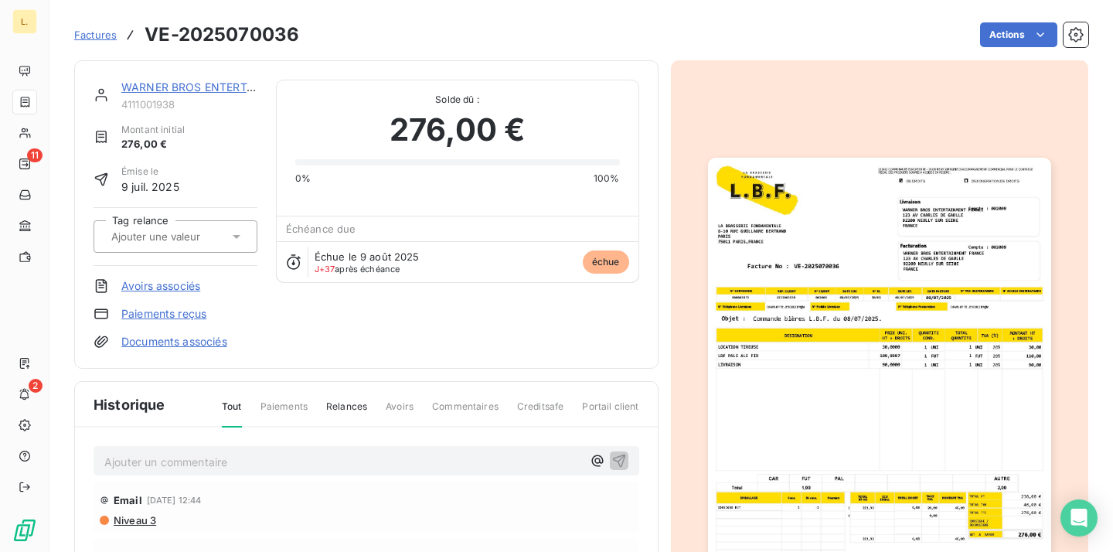
click at [152, 311] on link "Paiements reçus" at bounding box center [163, 313] width 85 height 15
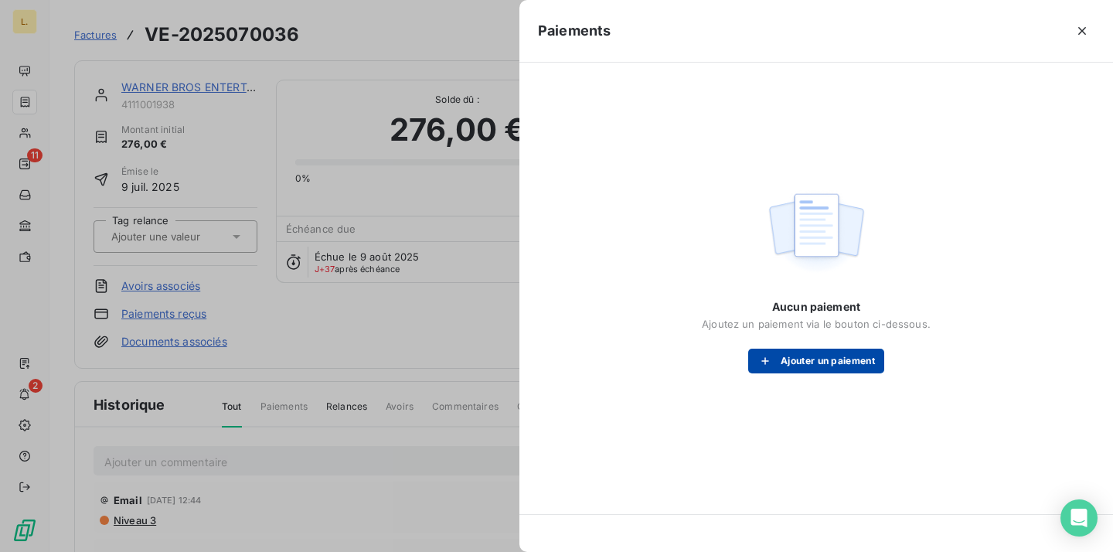
click at [800, 360] on button "Ajouter un paiement" at bounding box center [816, 361] width 136 height 25
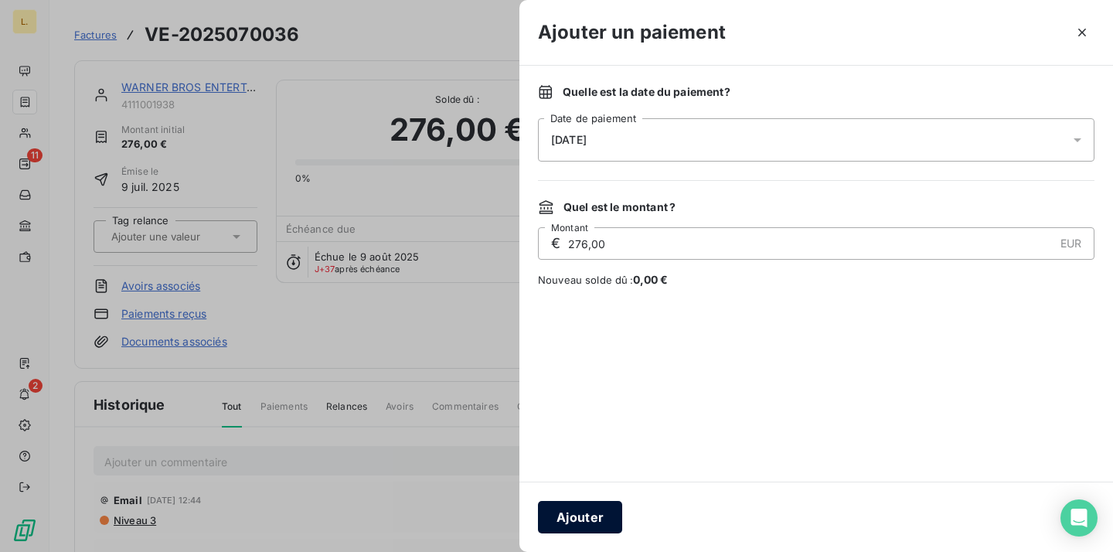
click at [573, 502] on button "Ajouter" at bounding box center [580, 517] width 84 height 32
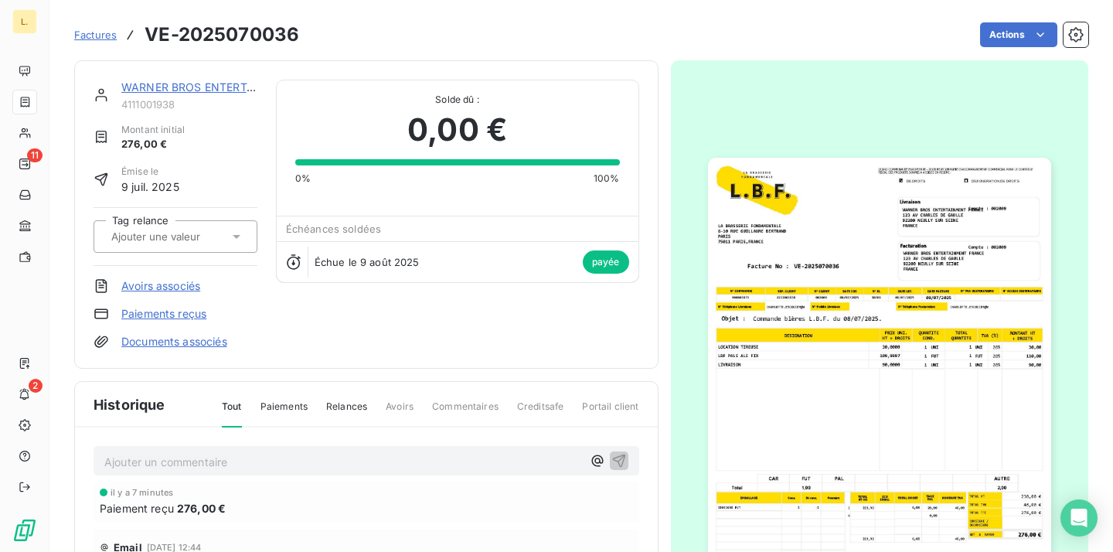
click at [770, 60] on div at bounding box center [880, 400] width 418 height 680
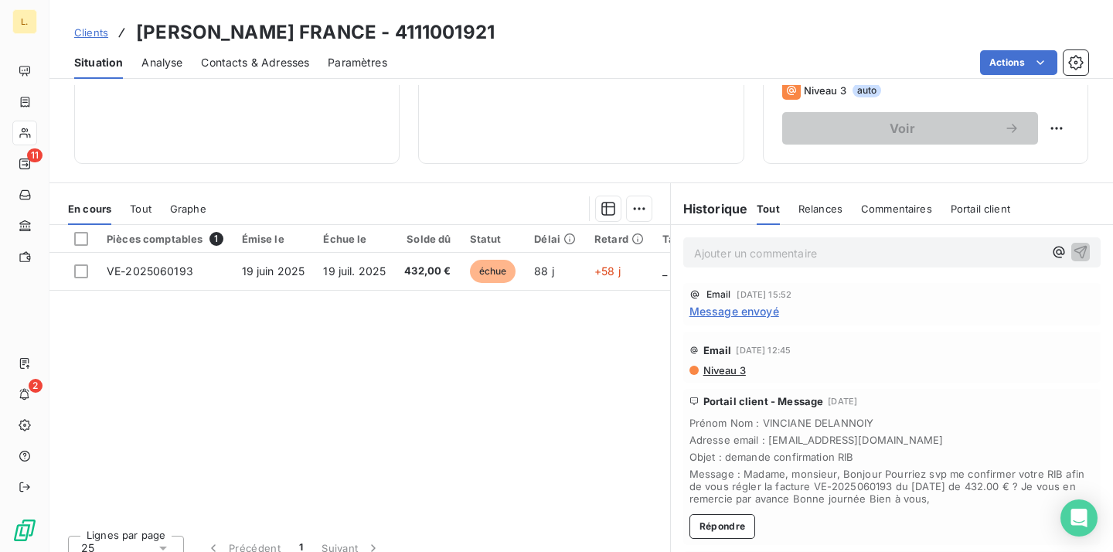
scroll to position [264, 0]
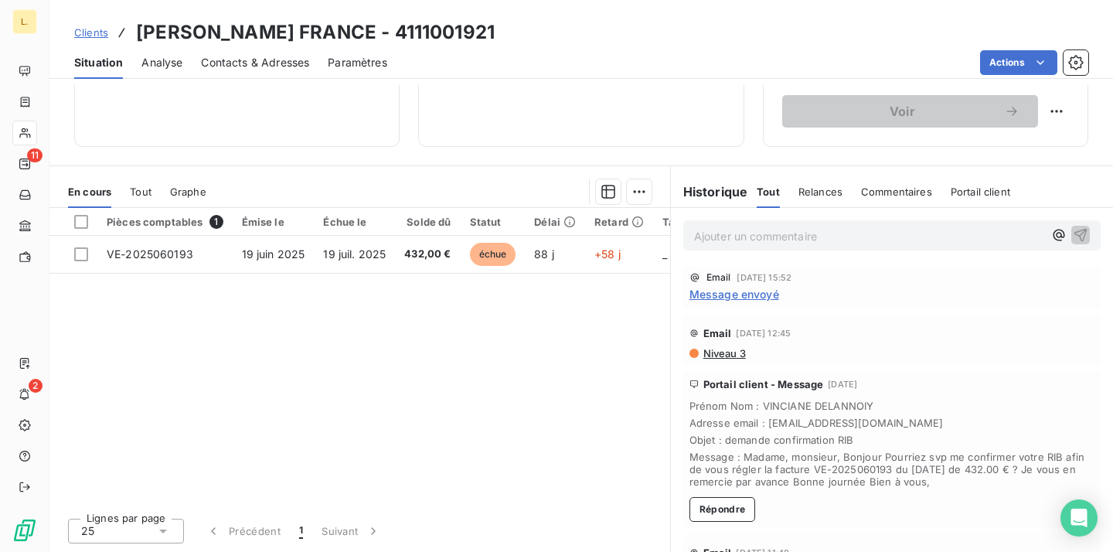
click at [722, 298] on span "Message envoyé" at bounding box center [735, 294] width 90 height 16
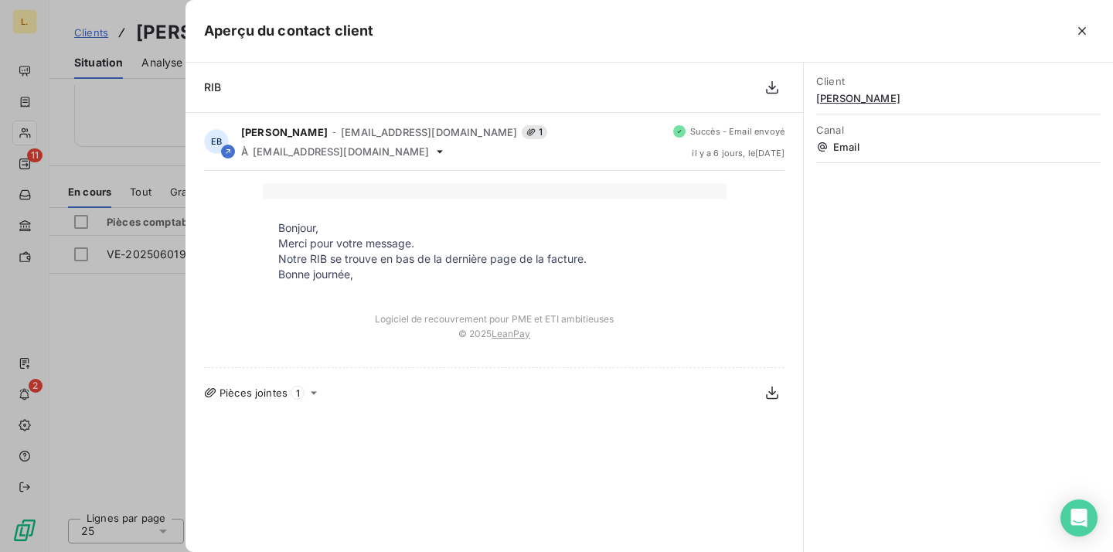
click at [172, 318] on div at bounding box center [556, 276] width 1113 height 552
